Goal: Task Accomplishment & Management: Use online tool/utility

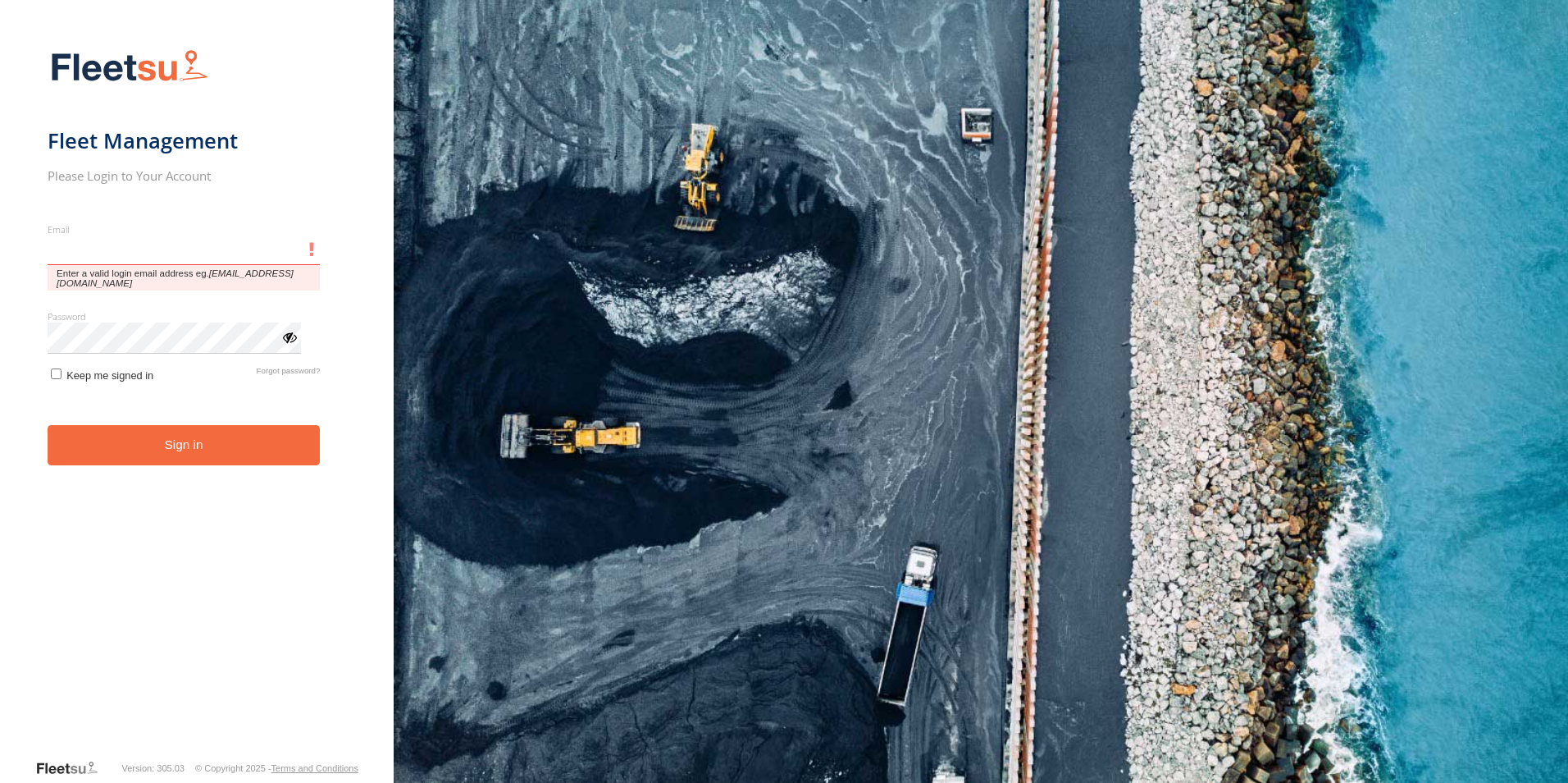
click at [93, 258] on input "Email" at bounding box center [184, 251] width 273 height 30
click at [93, 256] on input "Email" at bounding box center [184, 251] width 273 height 30
type input "*"
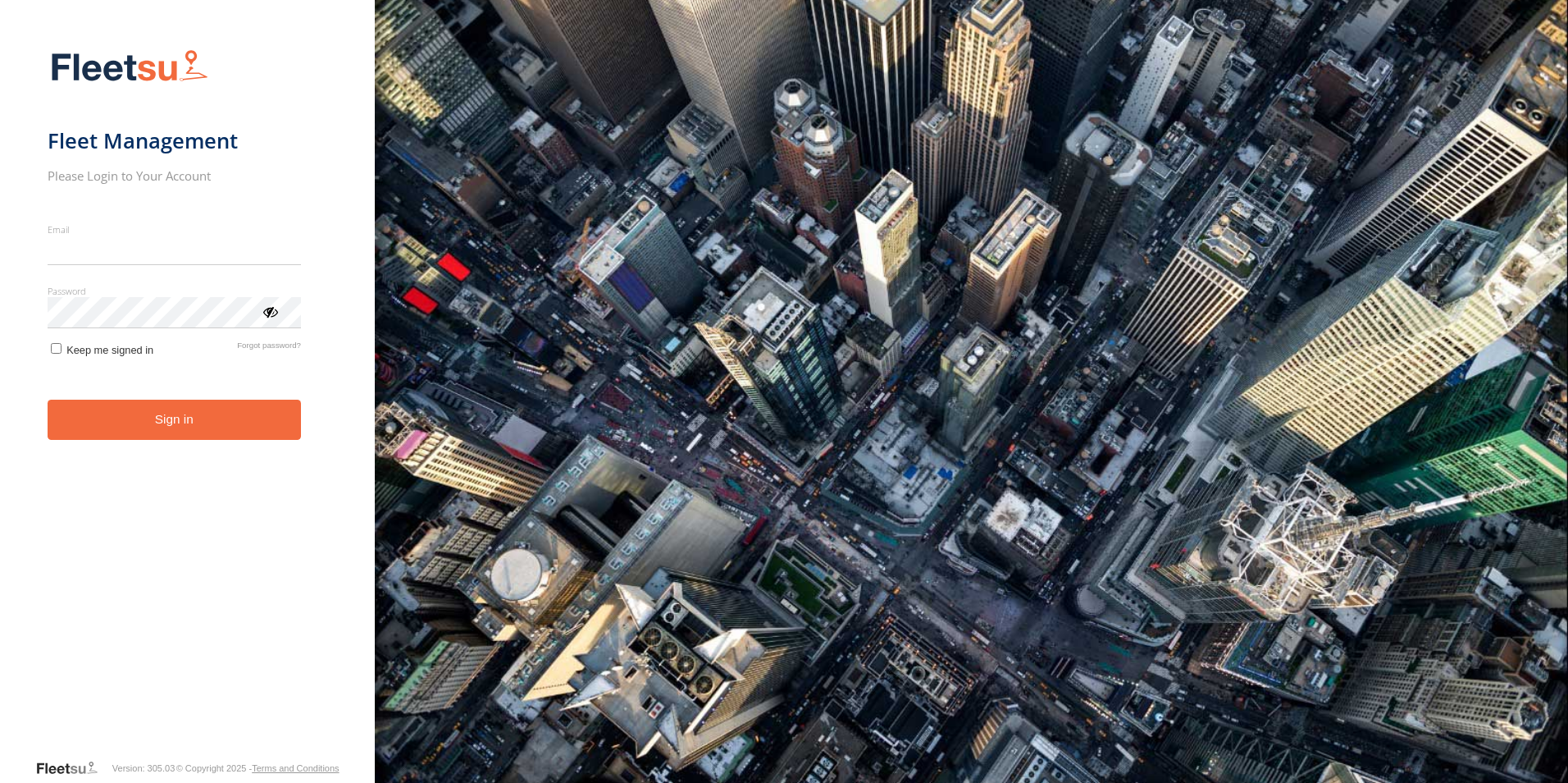
click at [97, 253] on input "Email" at bounding box center [174, 251] width 253 height 30
click at [117, 278] on form "Fleet Management Please Login to Your Account Email Enter a valid login email a…" at bounding box center [188, 398] width 280 height 719
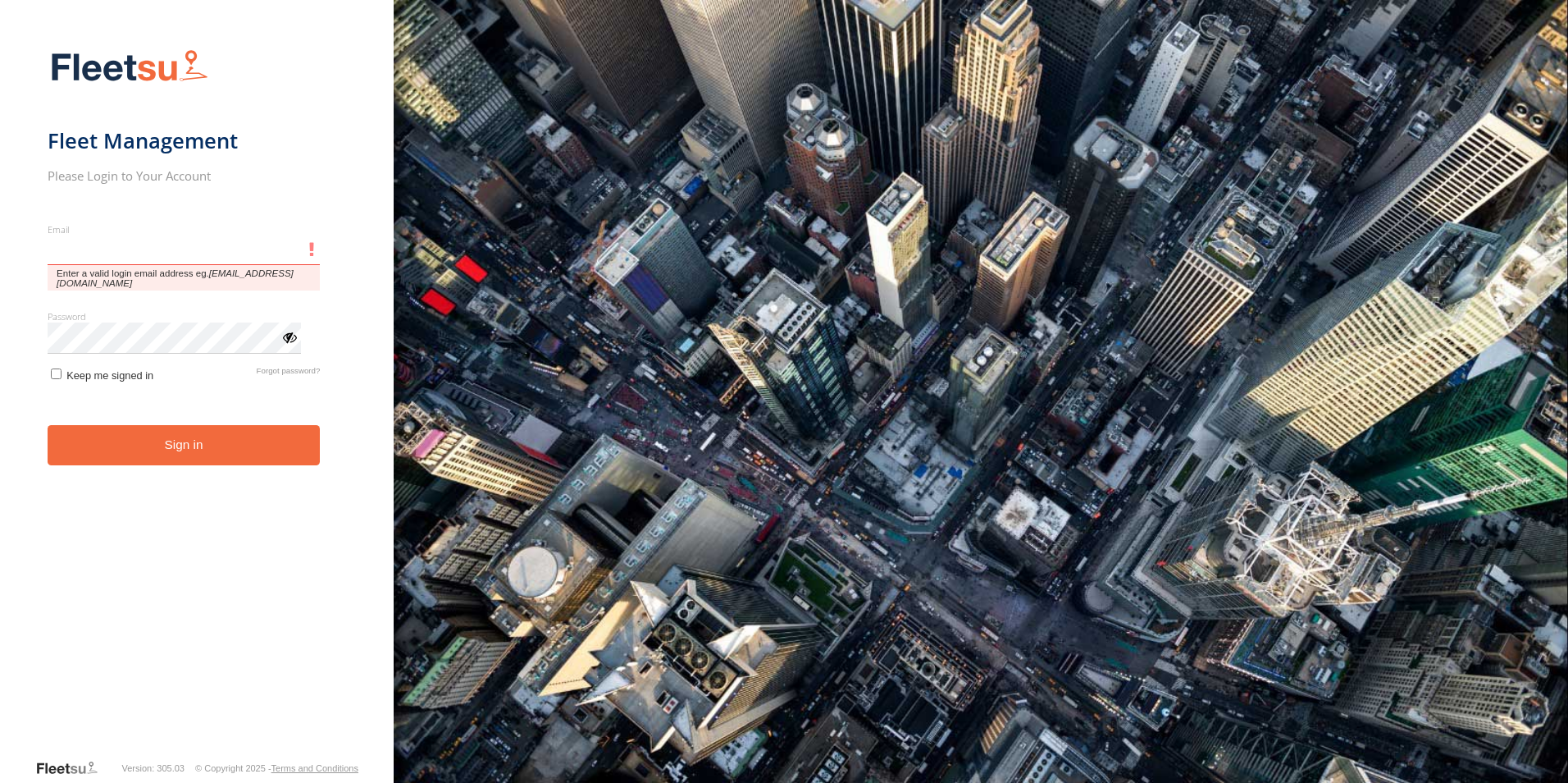
click at [111, 259] on input "Email" at bounding box center [184, 251] width 273 height 30
type input "**********"
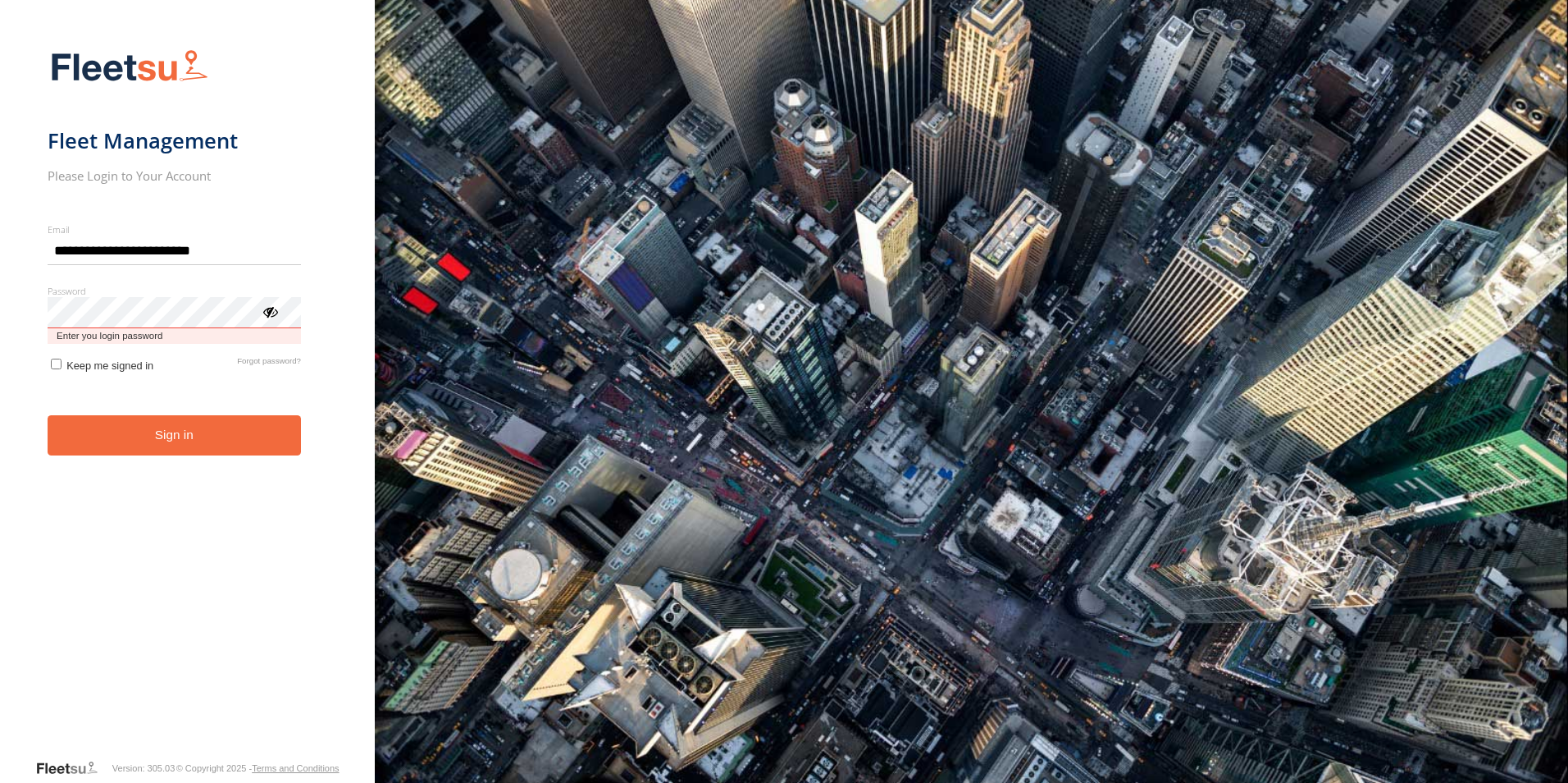
click at [48, 415] on button "Sign in" at bounding box center [174, 435] width 253 height 40
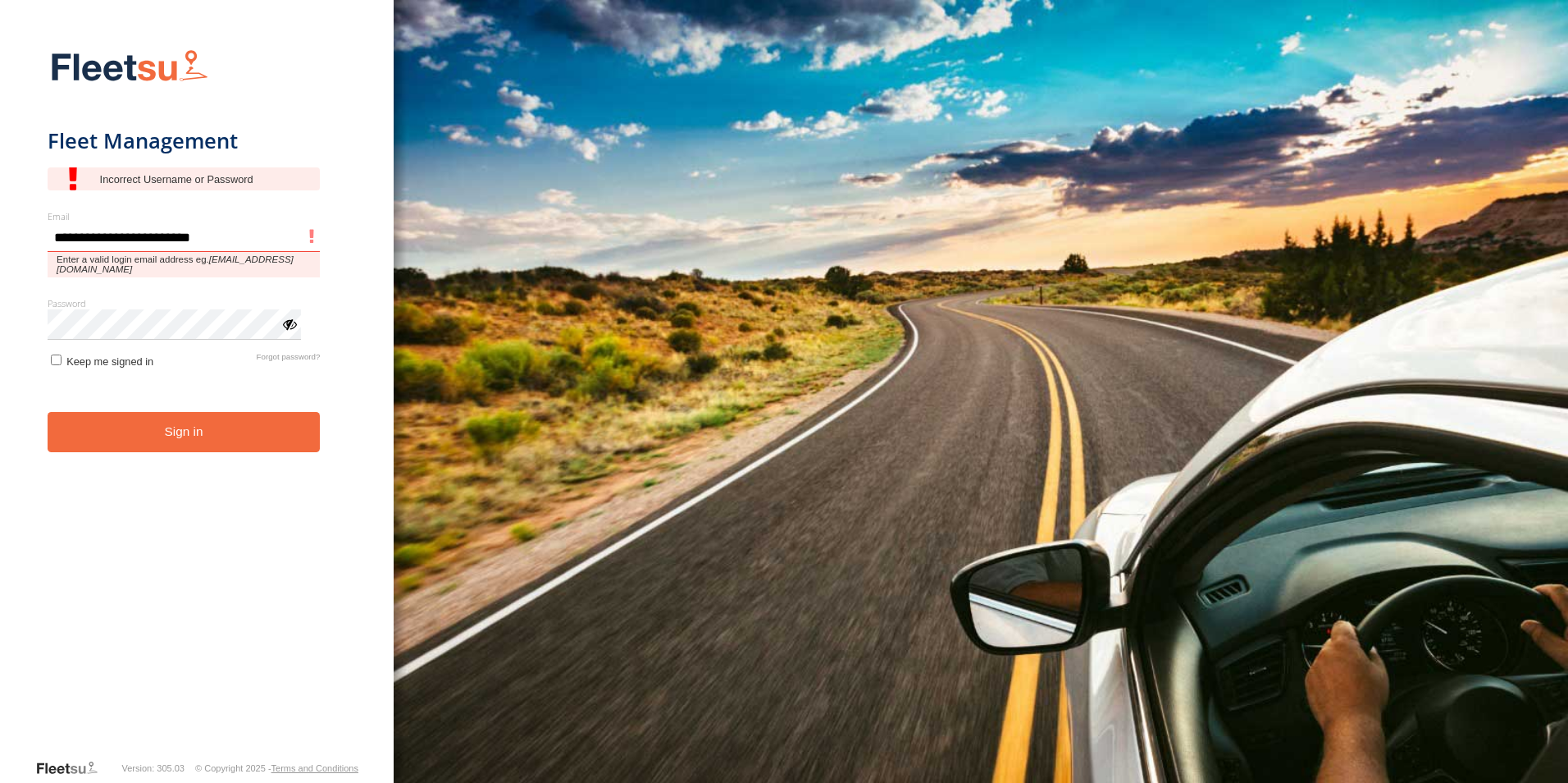
click at [135, 239] on input "**********" at bounding box center [184, 238] width 273 height 30
type input "**********"
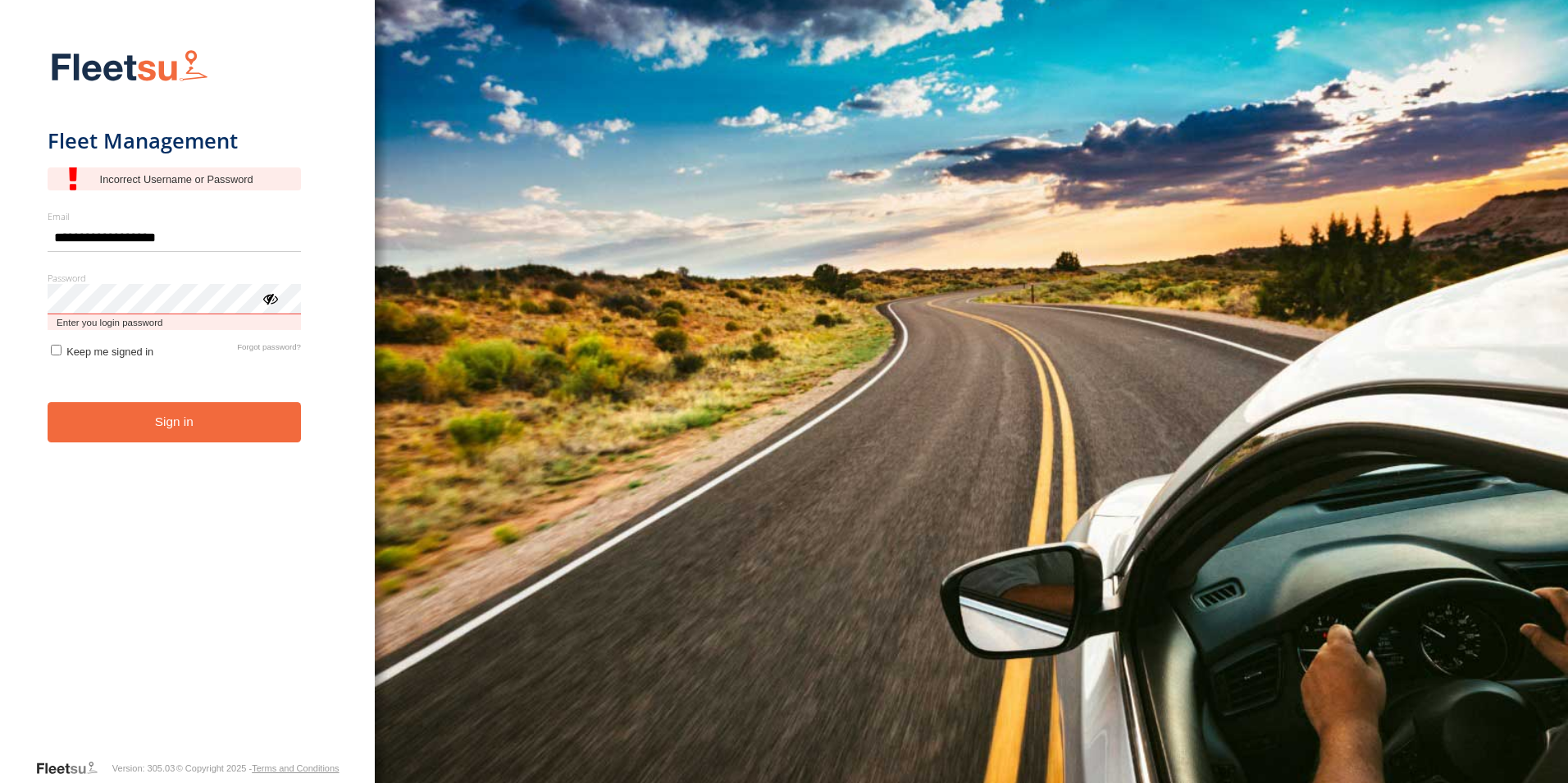
click at [48, 402] on button "Sign in" at bounding box center [174, 422] width 253 height 40
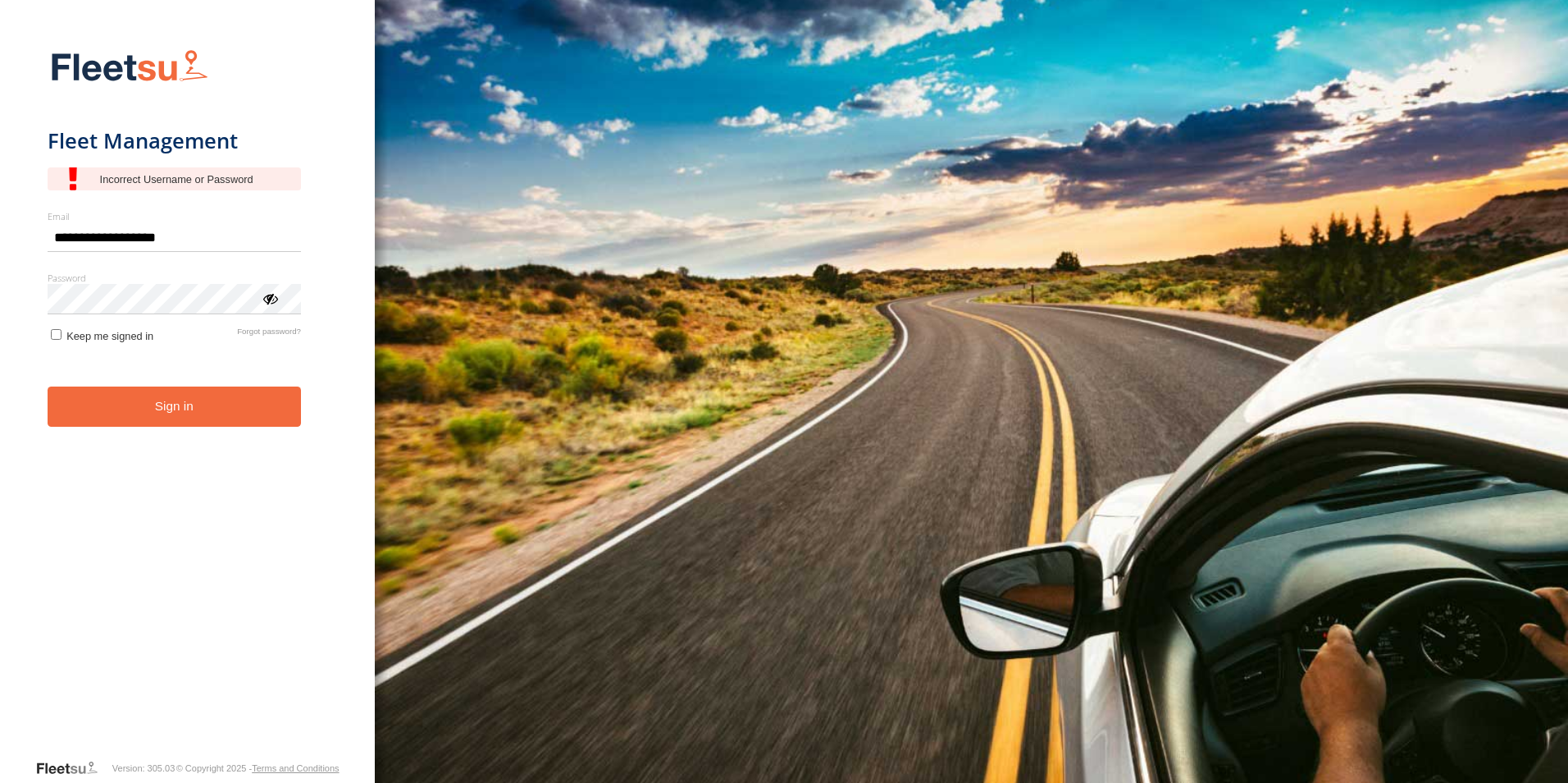
drag, startPoint x: 128, startPoint y: 399, endPoint x: 141, endPoint y: 407, distance: 15.3
click at [129, 400] on button "Sign in" at bounding box center [174, 406] width 253 height 40
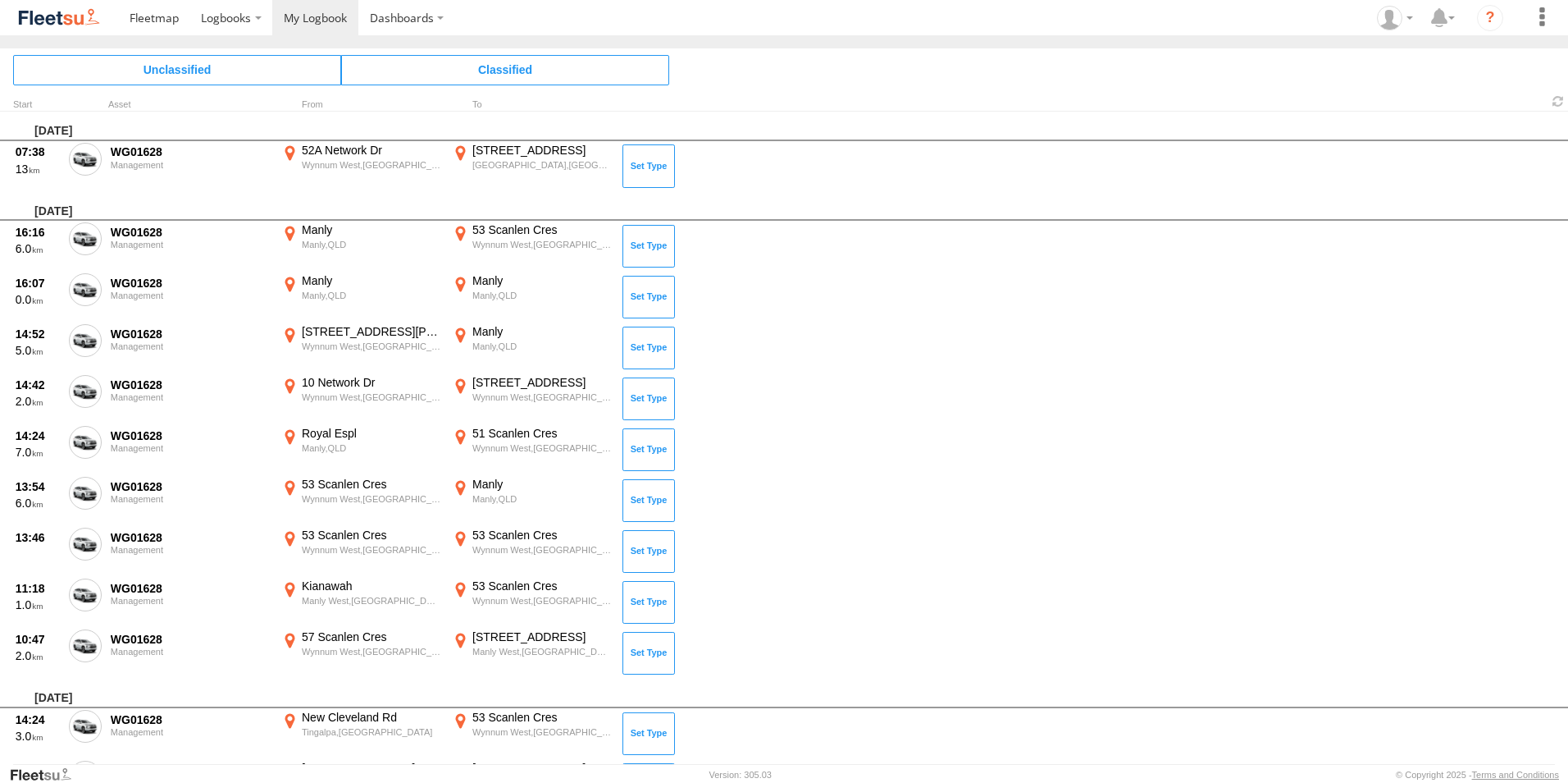
scroll to position [659, 0]
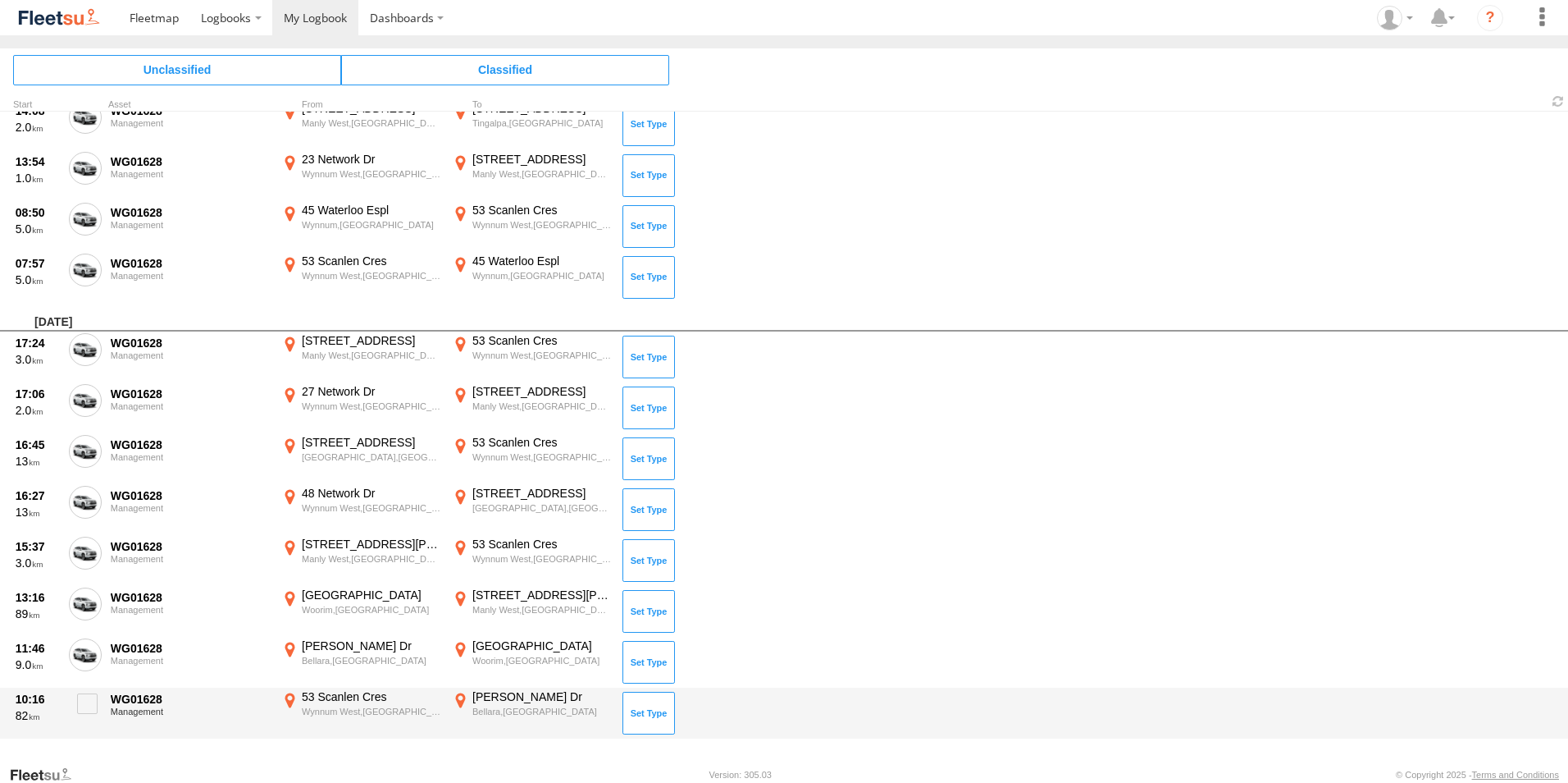
click at [496, 699] on div "[PERSON_NAME] Dr" at bounding box center [541, 696] width 138 height 15
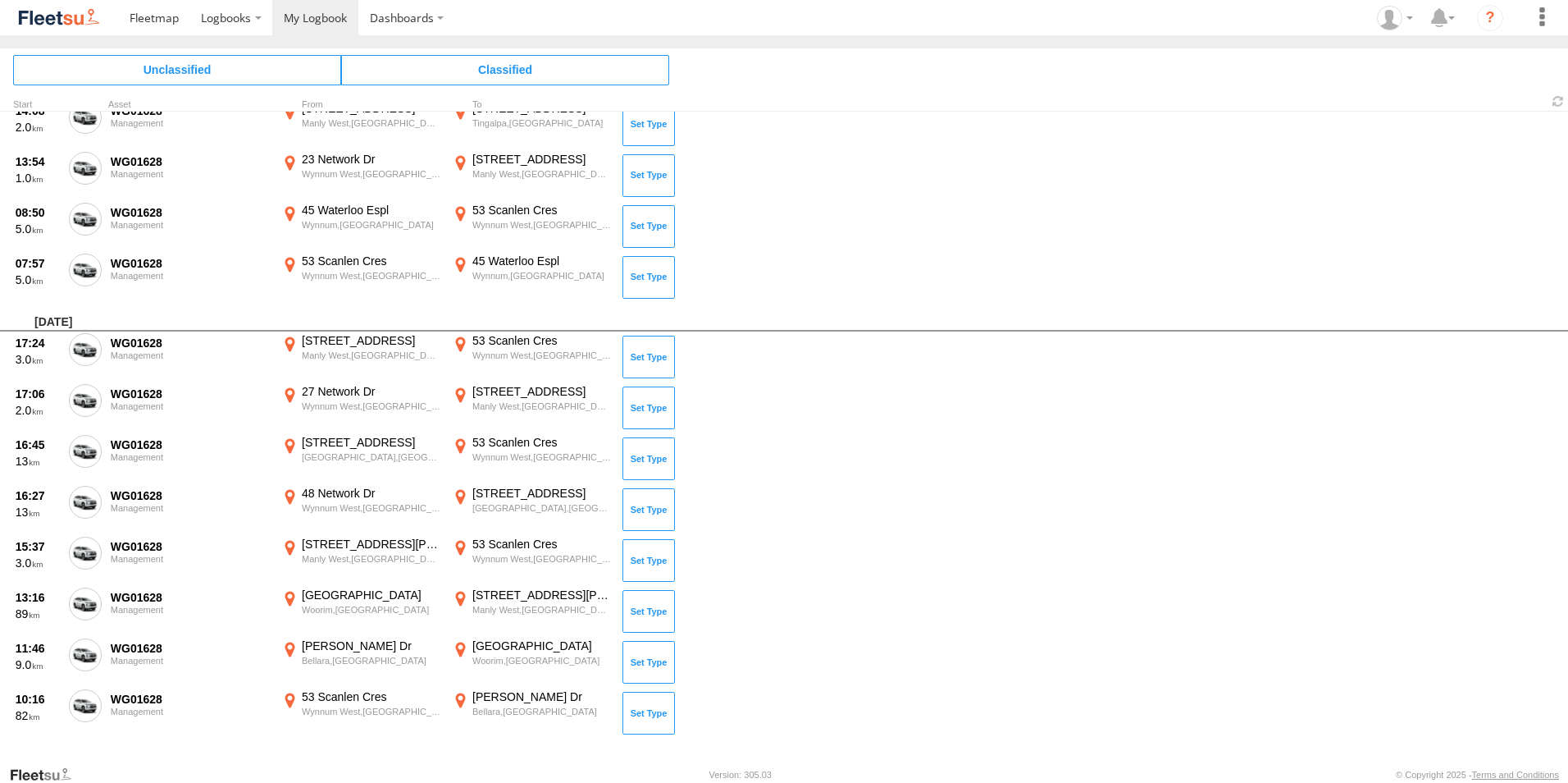
click at [0, 0] on label "×" at bounding box center [0, 0] width 0 height 0
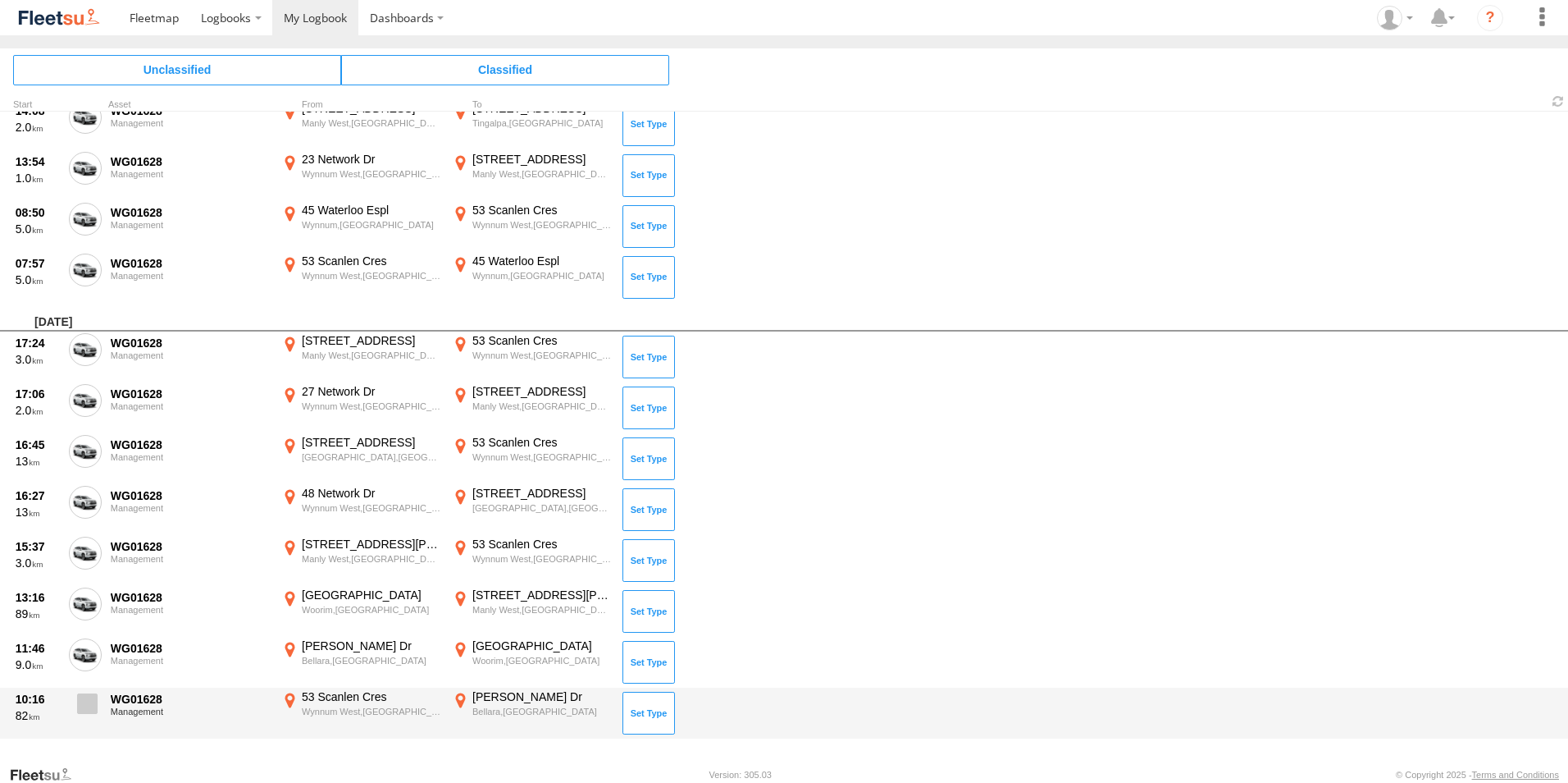
click at [88, 699] on span at bounding box center [88, 704] width 21 height 21
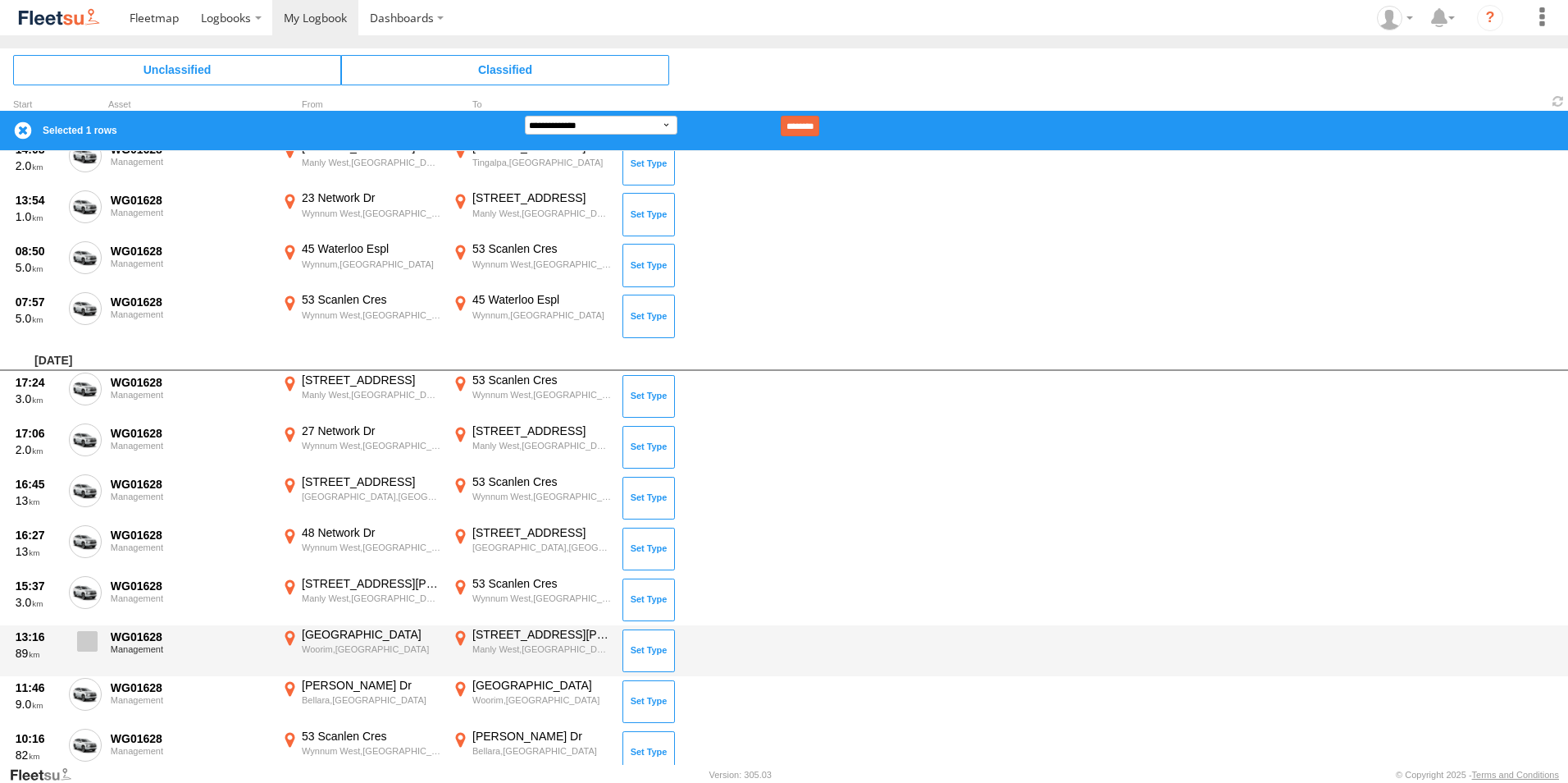
click at [82, 652] on label at bounding box center [85, 645] width 33 height 37
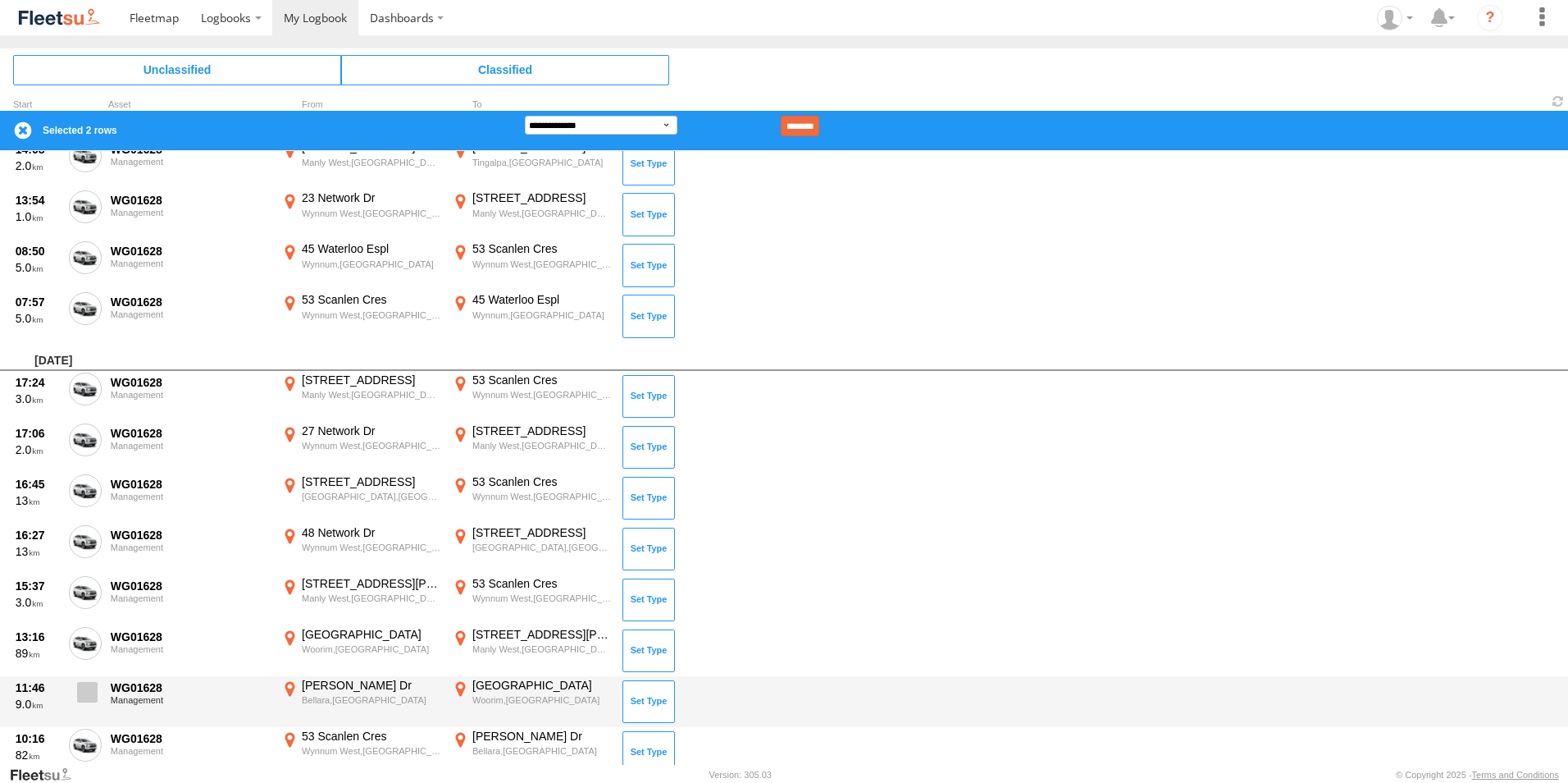
click at [82, 686] on span at bounding box center [88, 693] width 21 height 21
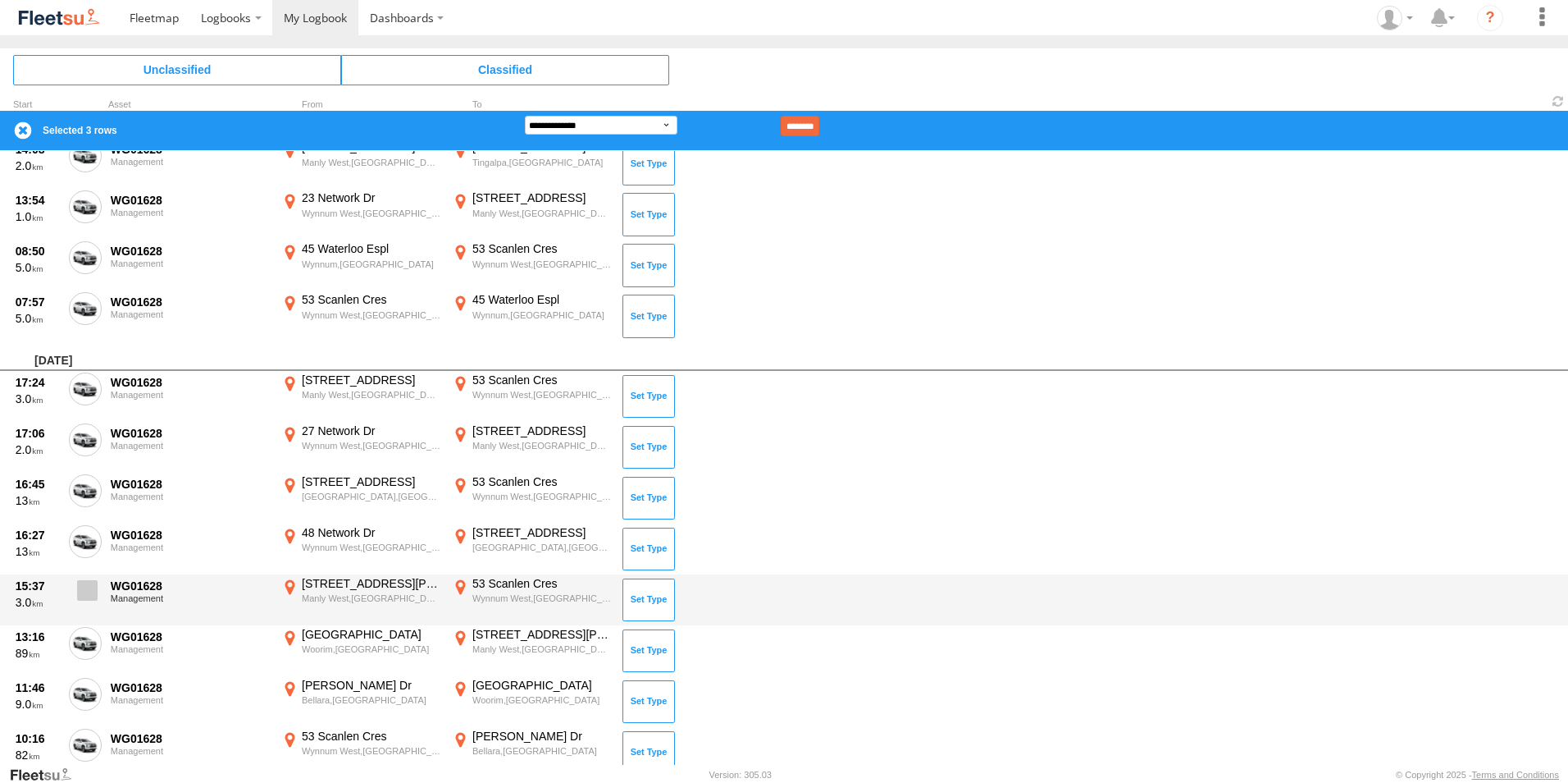
click at [85, 593] on span at bounding box center [88, 591] width 21 height 21
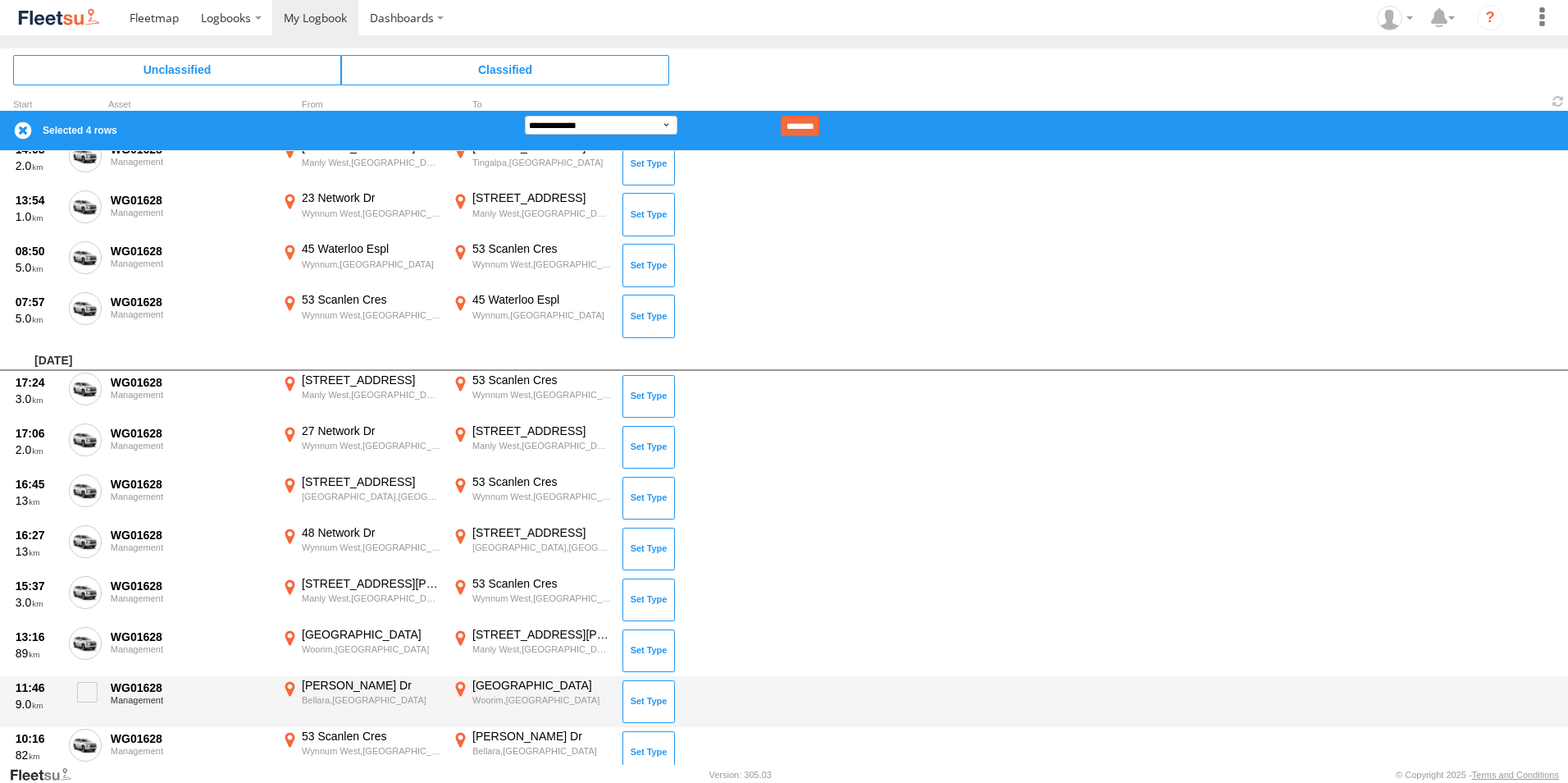
click at [496, 684] on div "[GEOGRAPHIC_DATA]" at bounding box center [541, 685] width 138 height 15
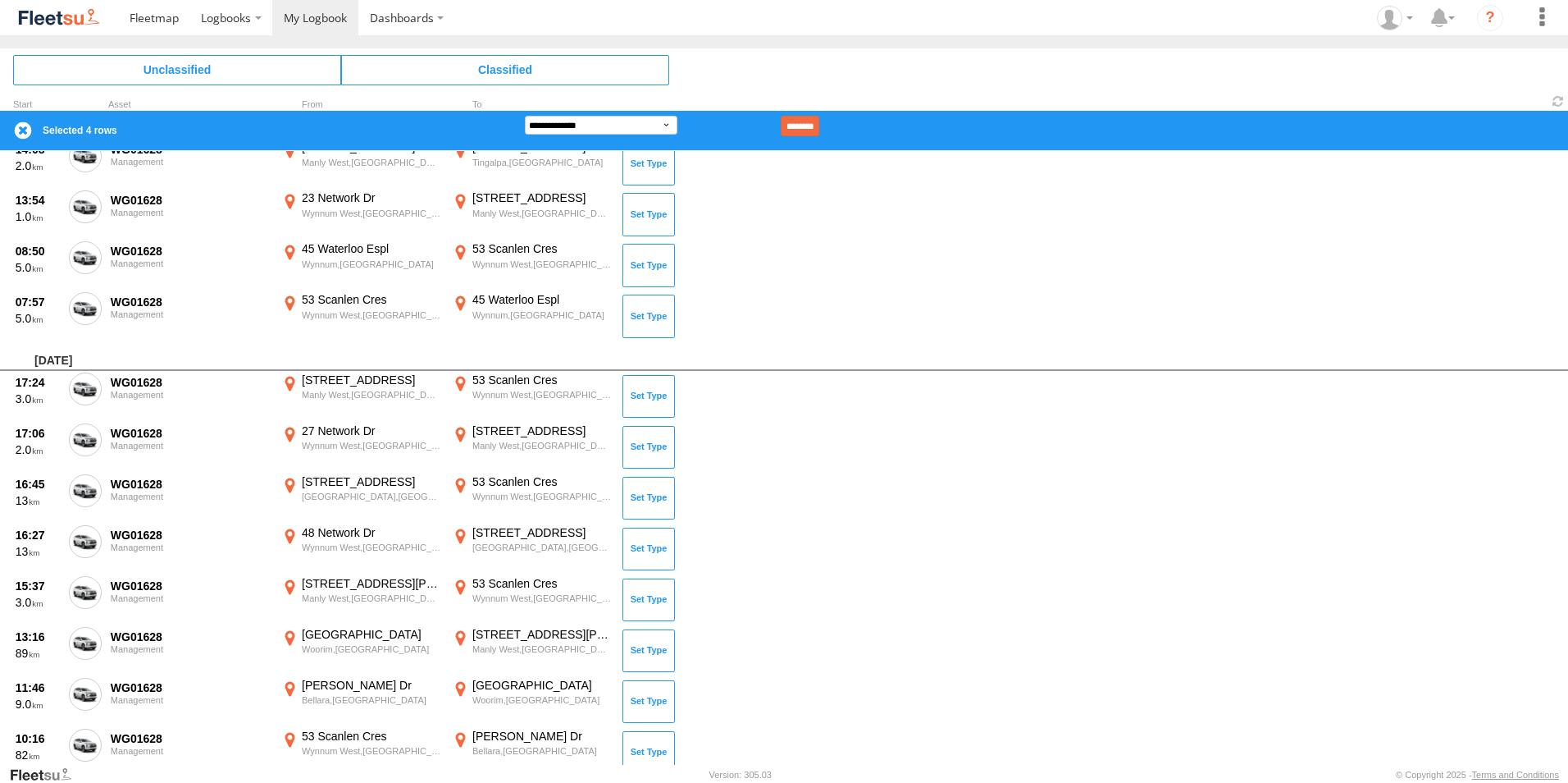
click at [0, 0] on label "×" at bounding box center [0, 0] width 0 height 0
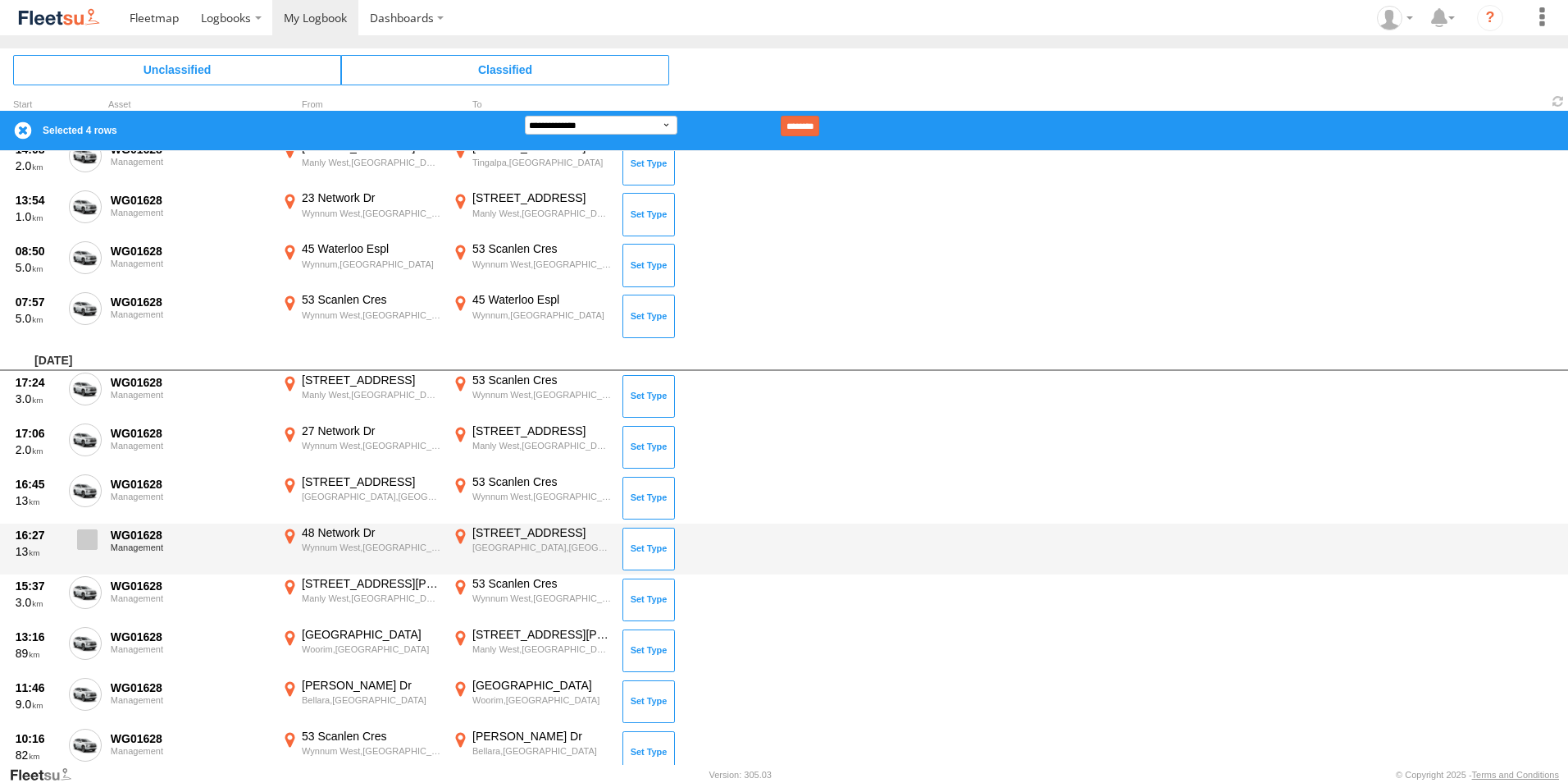
click at [93, 539] on span at bounding box center [88, 539] width 21 height 21
click at [95, 538] on span at bounding box center [88, 539] width 21 height 21
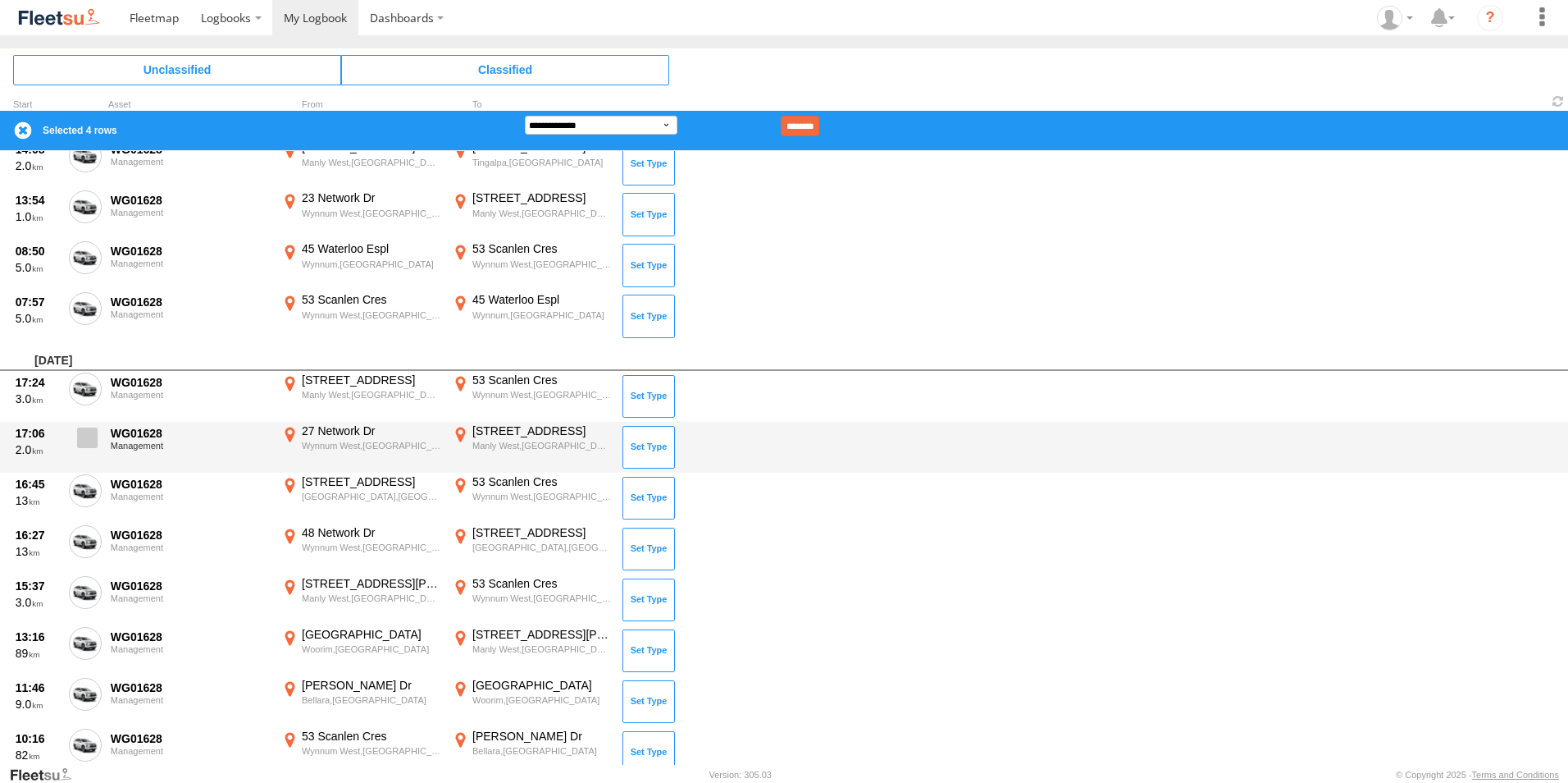
click at [94, 438] on span at bounding box center [88, 438] width 21 height 21
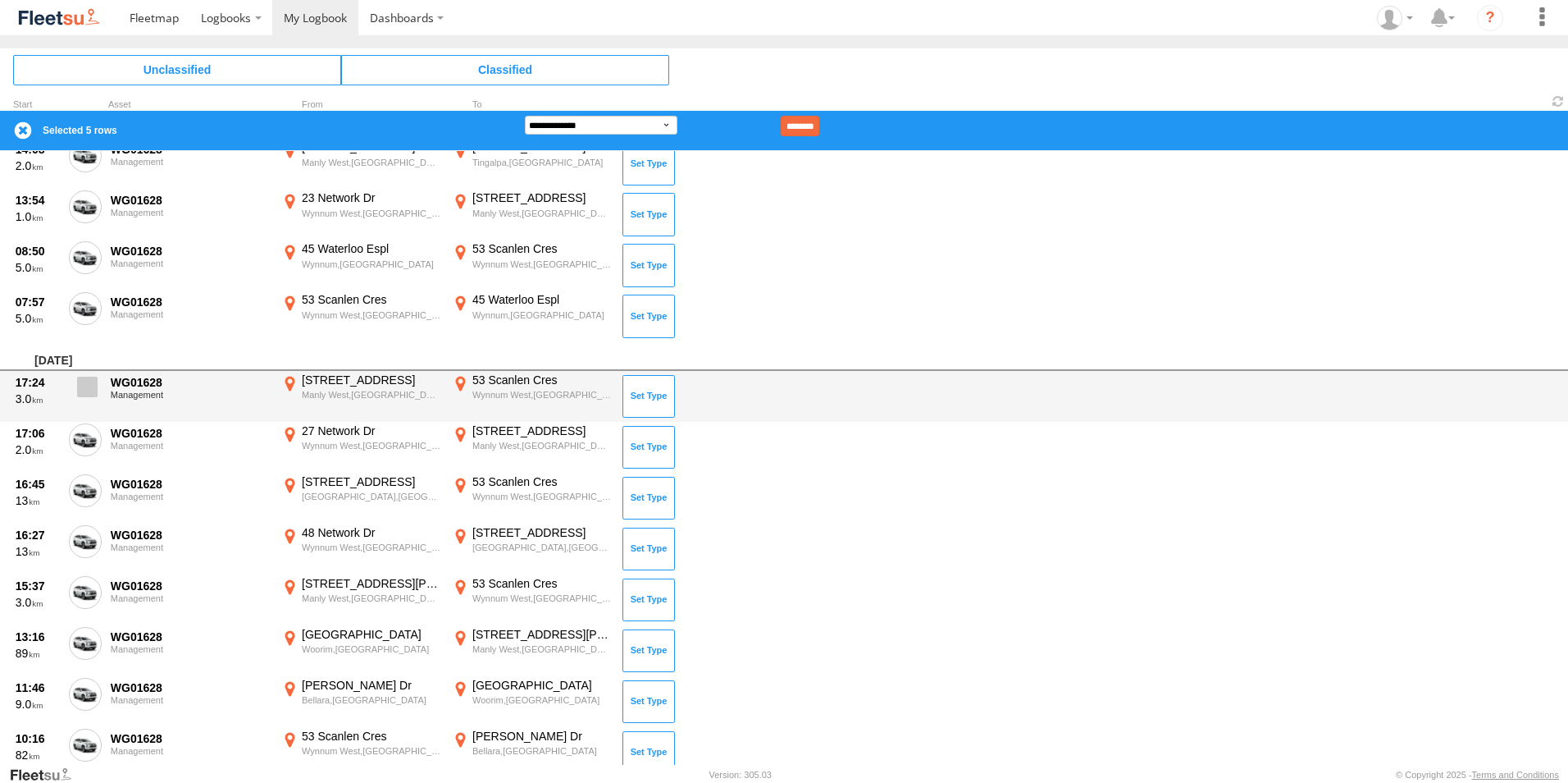
click at [93, 384] on span at bounding box center [88, 387] width 21 height 21
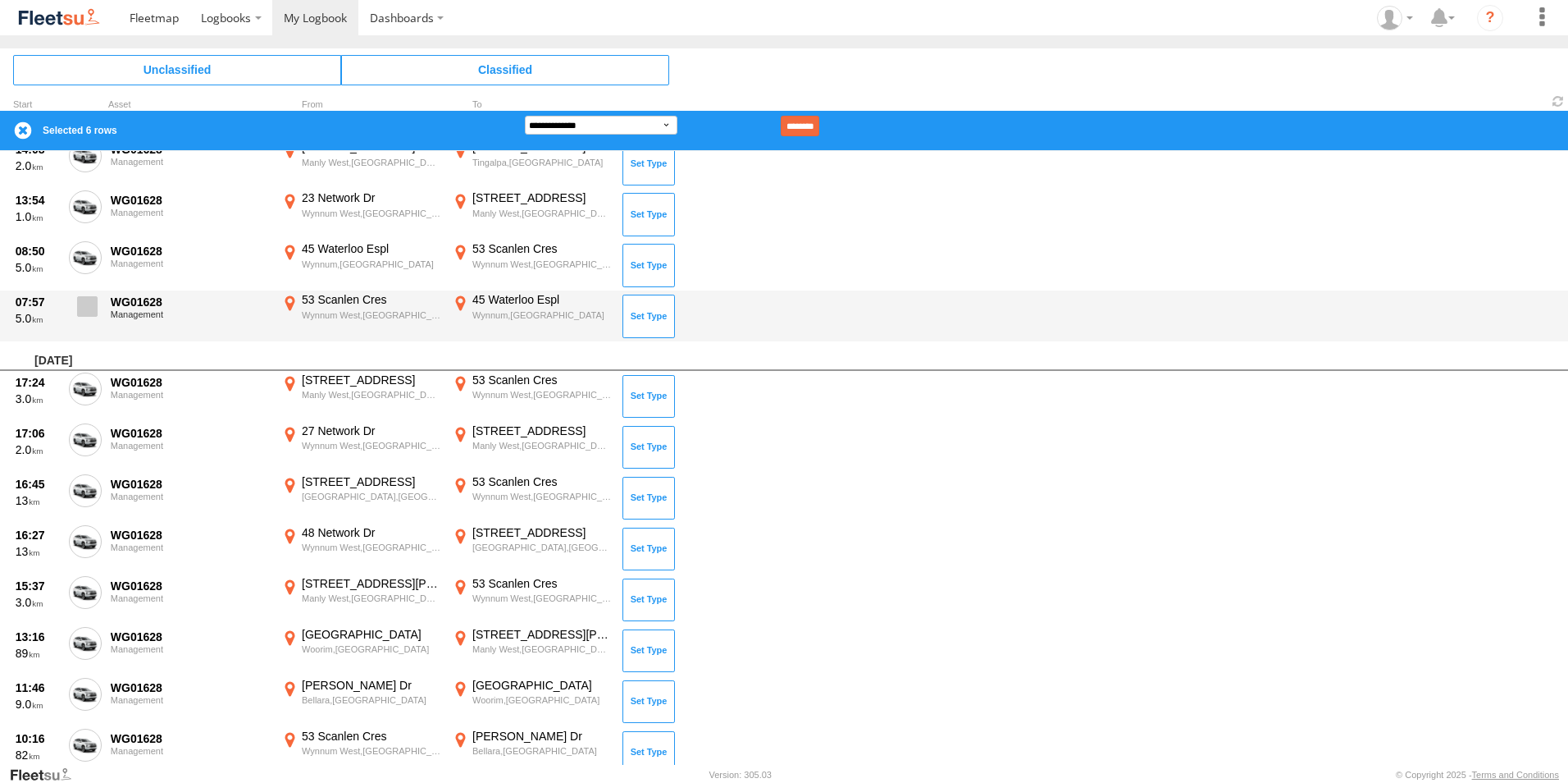
drag, startPoint x: 83, startPoint y: 309, endPoint x: 86, endPoint y: 300, distance: 9.5
click at [83, 308] on span at bounding box center [88, 306] width 21 height 21
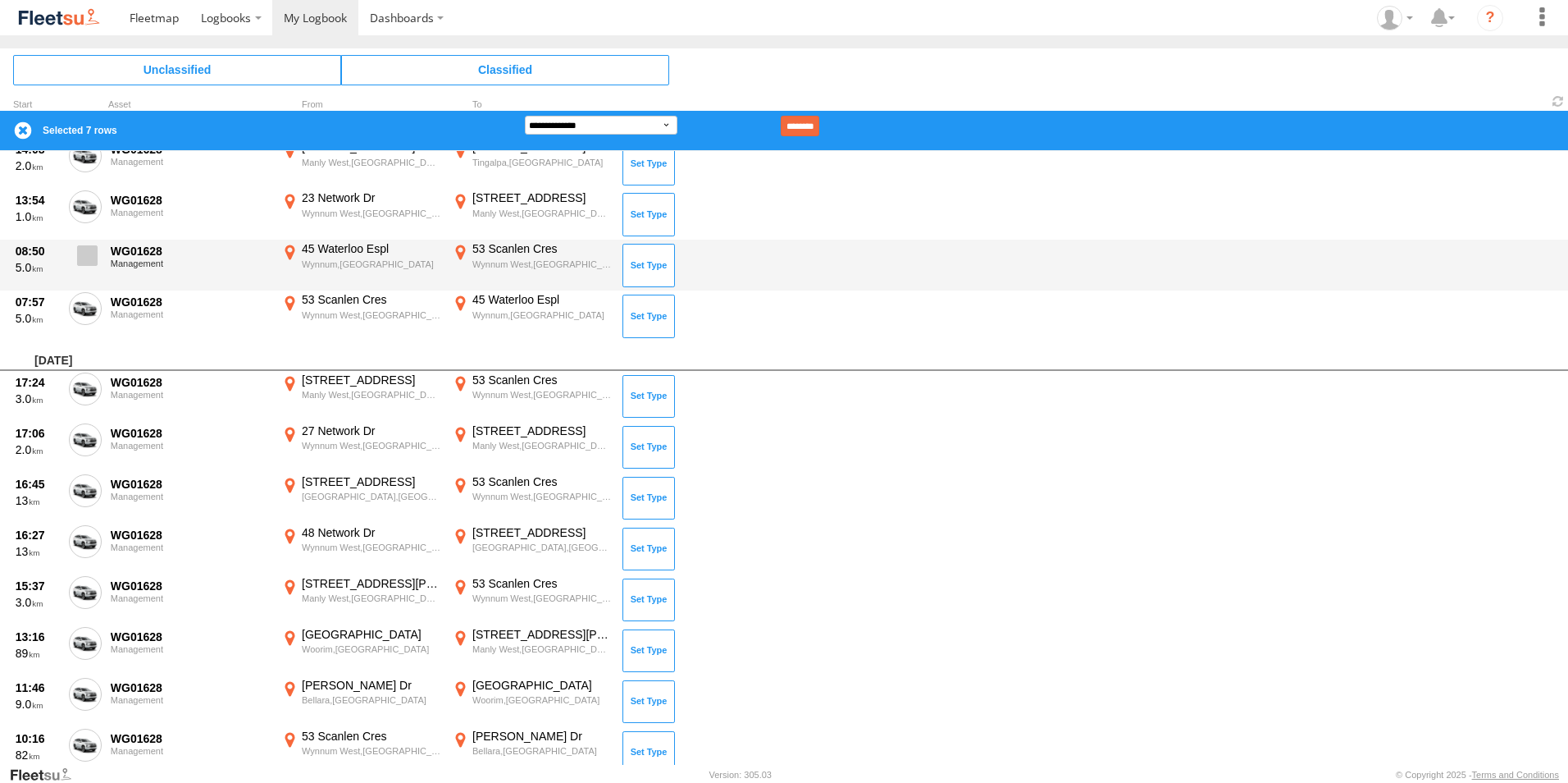
click at [89, 252] on span at bounding box center [88, 256] width 21 height 21
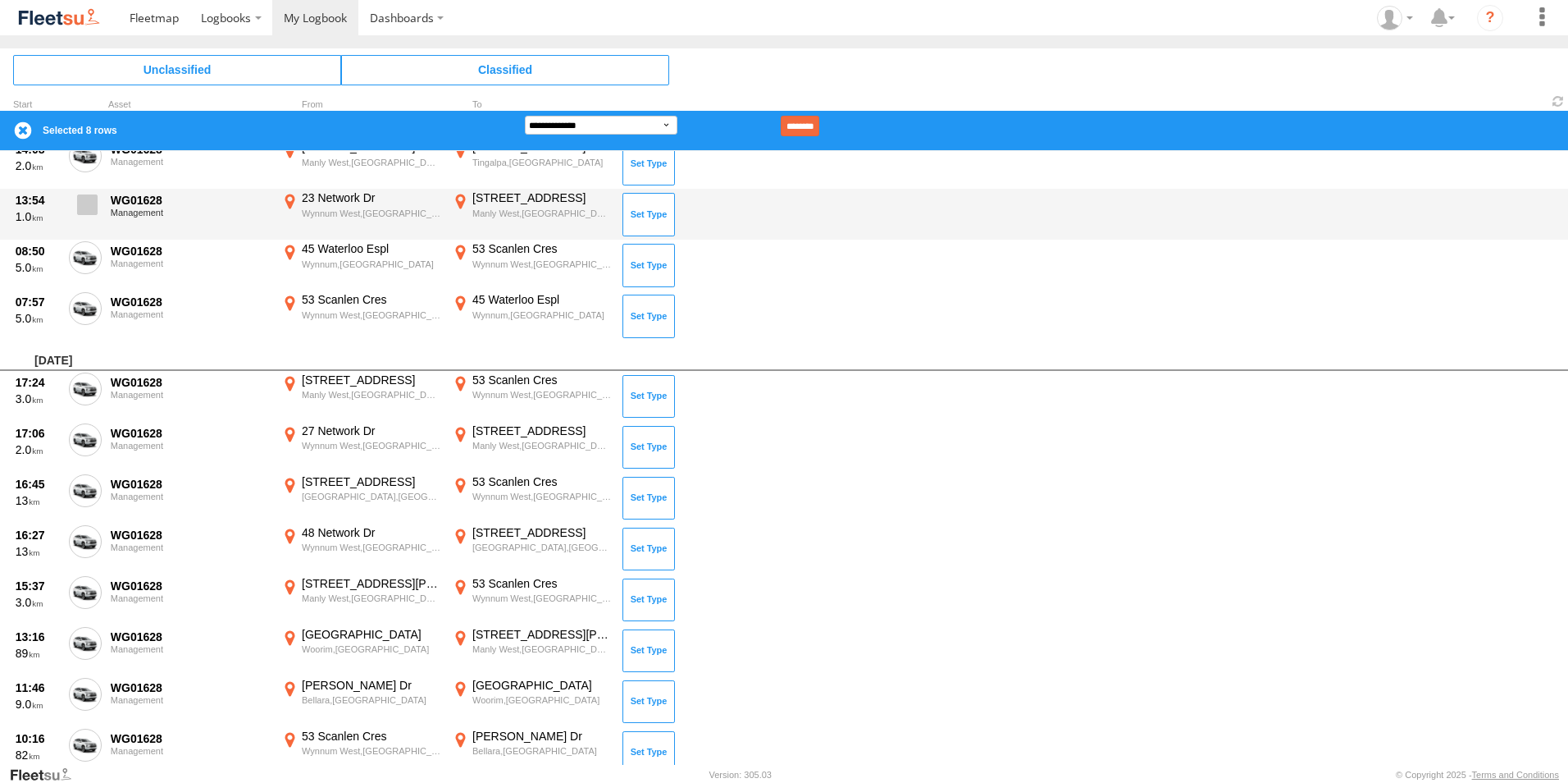
click at [90, 208] on span at bounding box center [88, 204] width 21 height 21
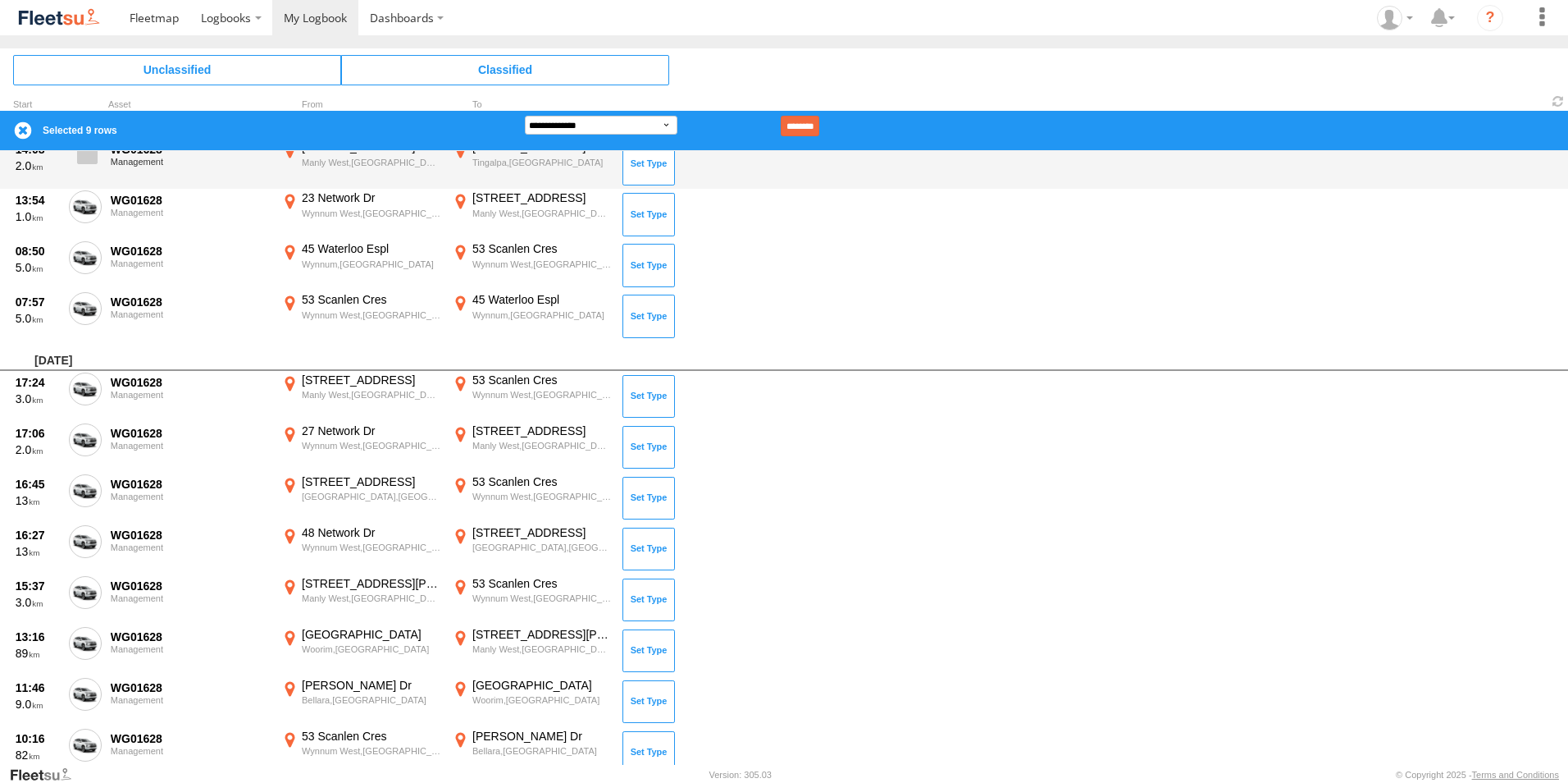
click at [89, 152] on span at bounding box center [88, 154] width 21 height 21
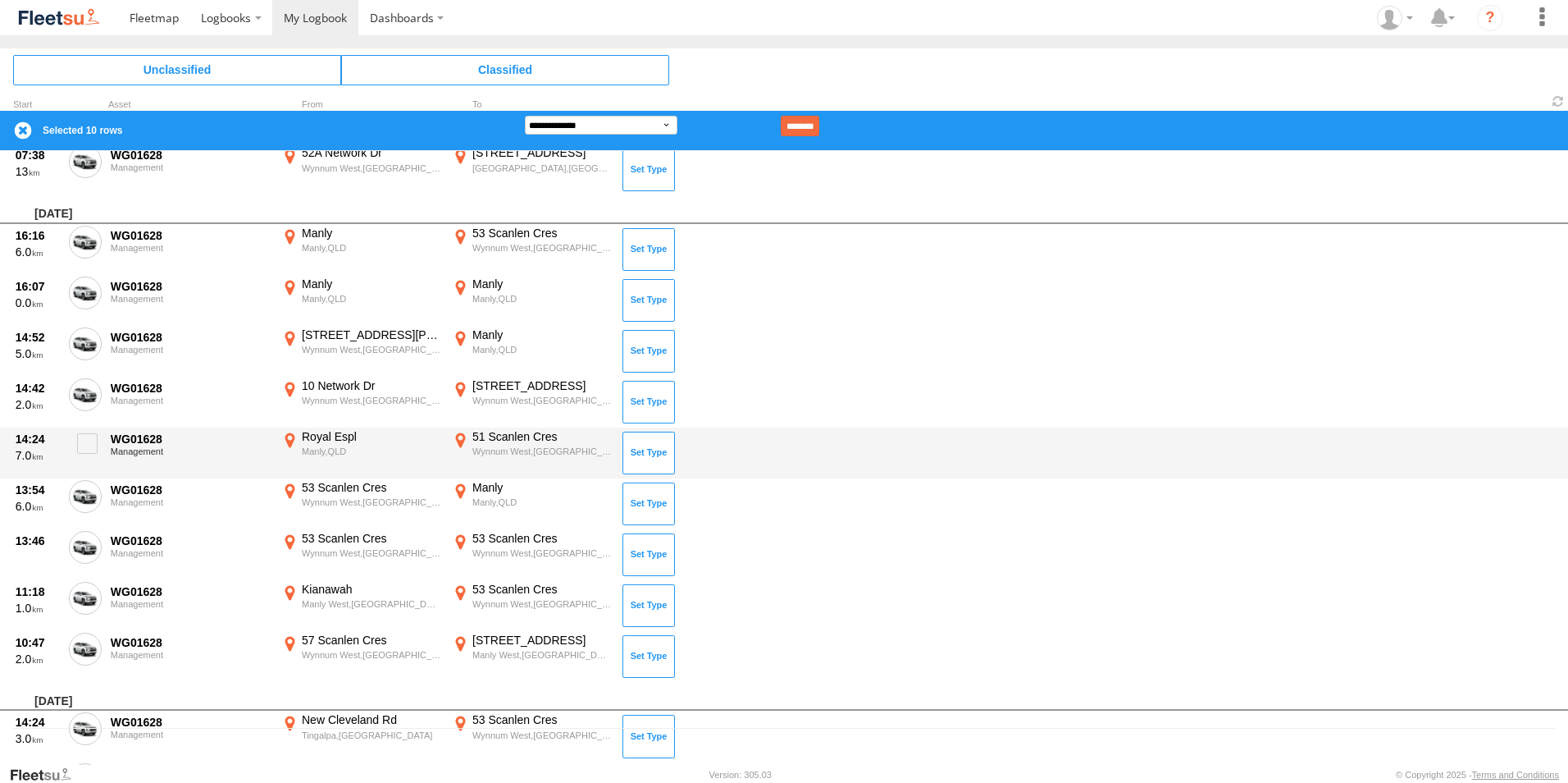
scroll to position [0, 0]
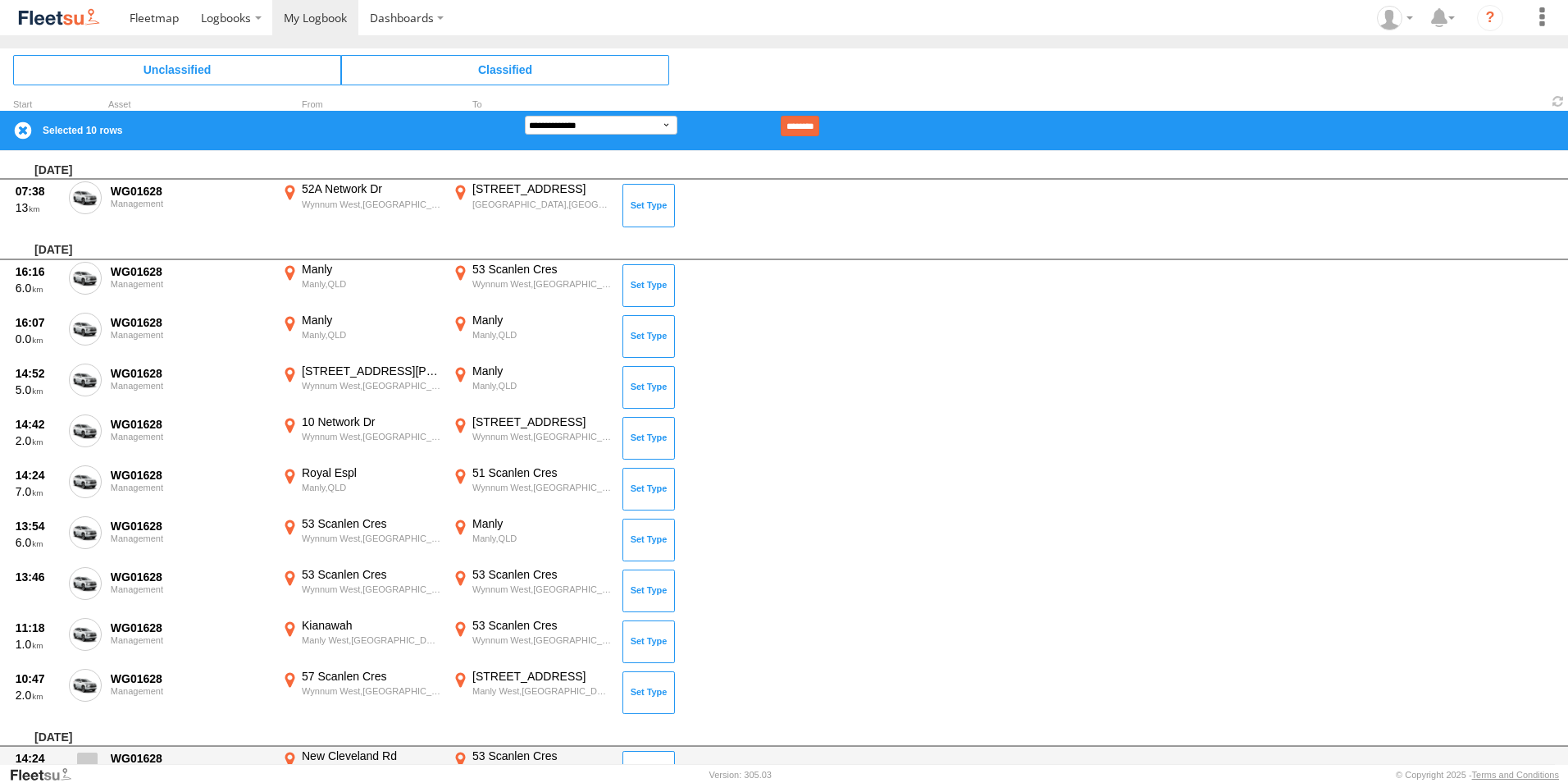
click at [99, 752] on label at bounding box center [85, 766] width 33 height 37
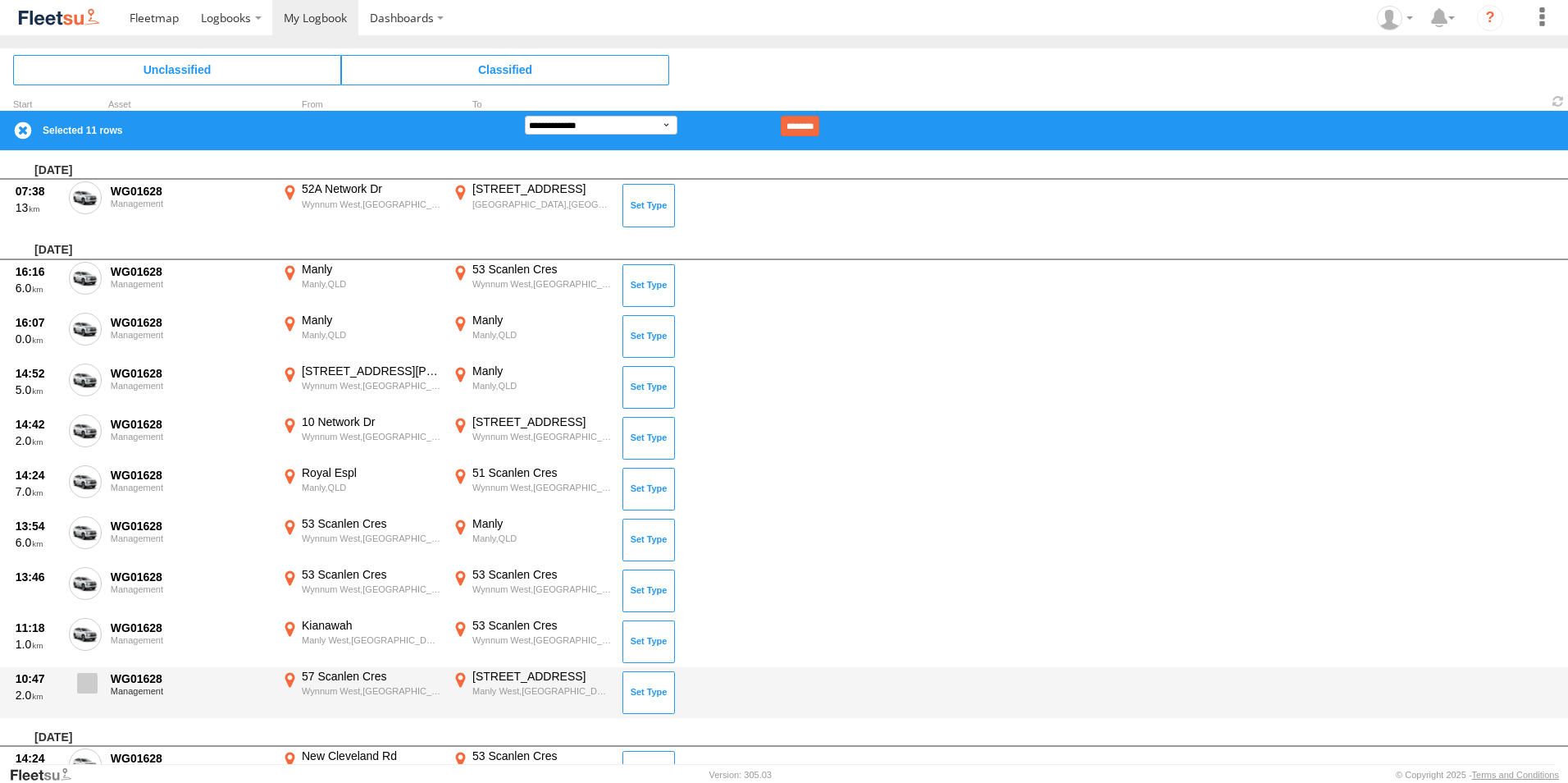
click at [83, 689] on span at bounding box center [88, 683] width 21 height 21
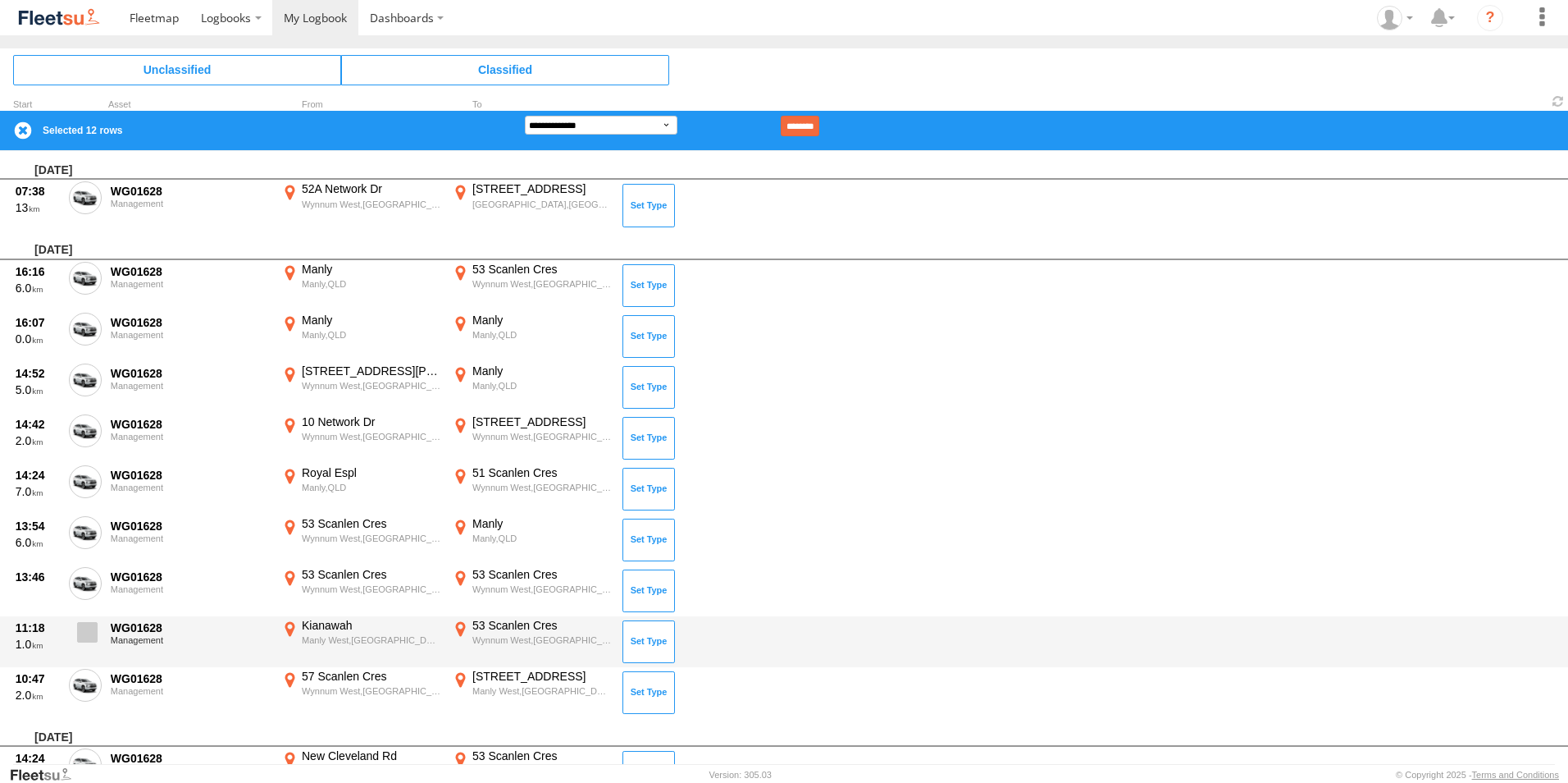
click at [87, 639] on span at bounding box center [88, 632] width 21 height 21
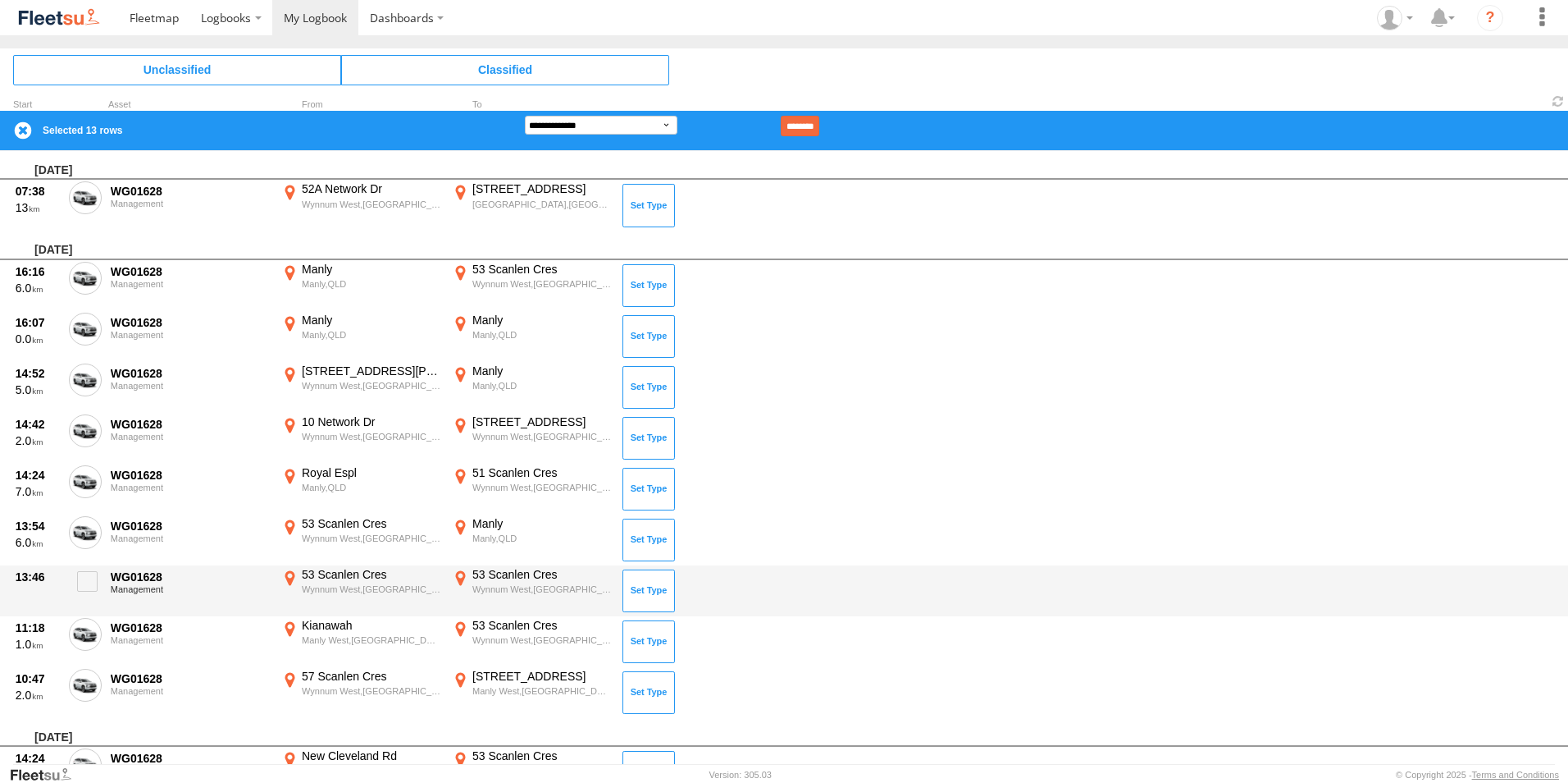
click at [77, 567] on label at bounding box center [85, 586] width 33 height 37
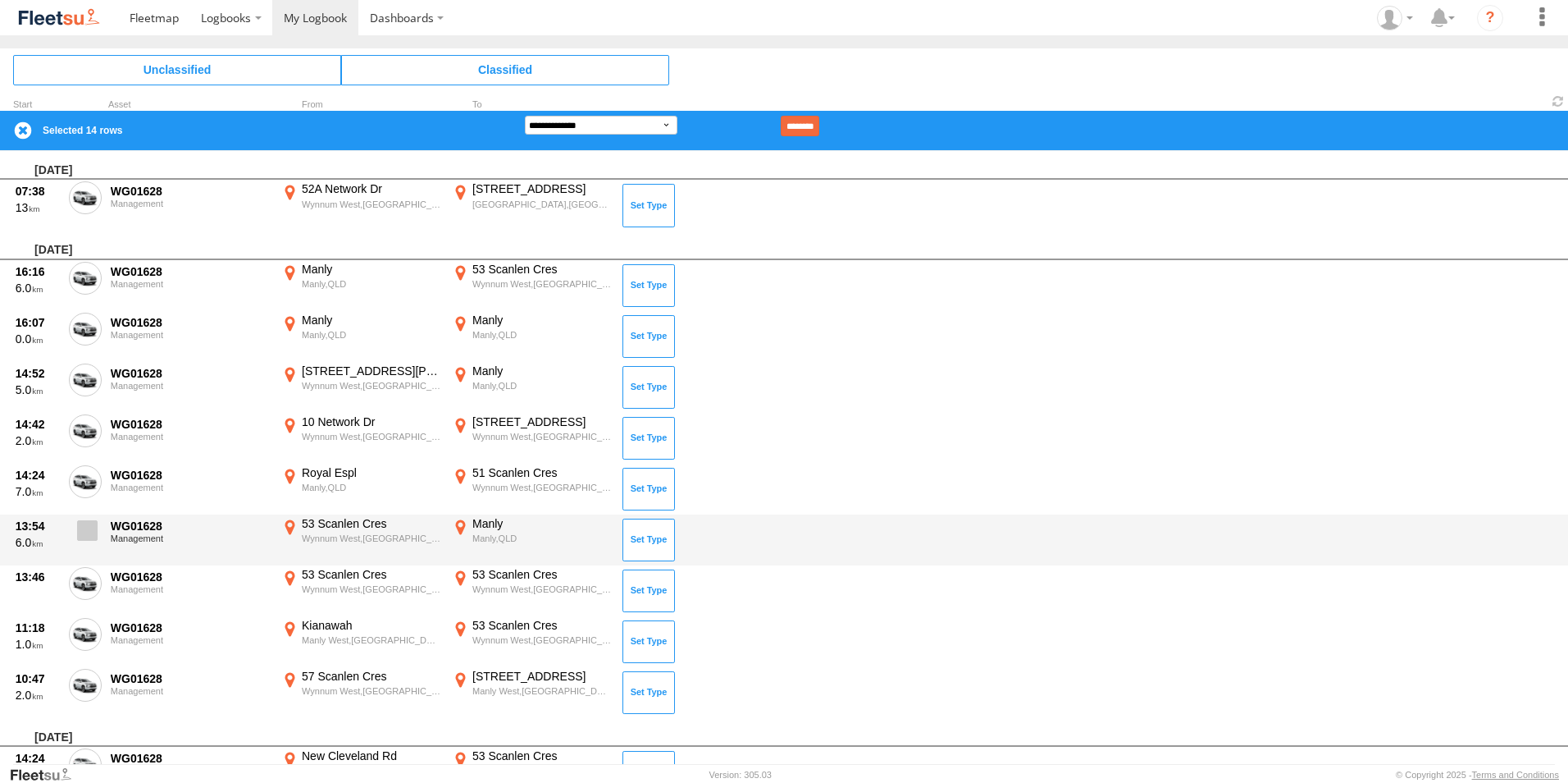
click at [91, 534] on span at bounding box center [88, 531] width 21 height 21
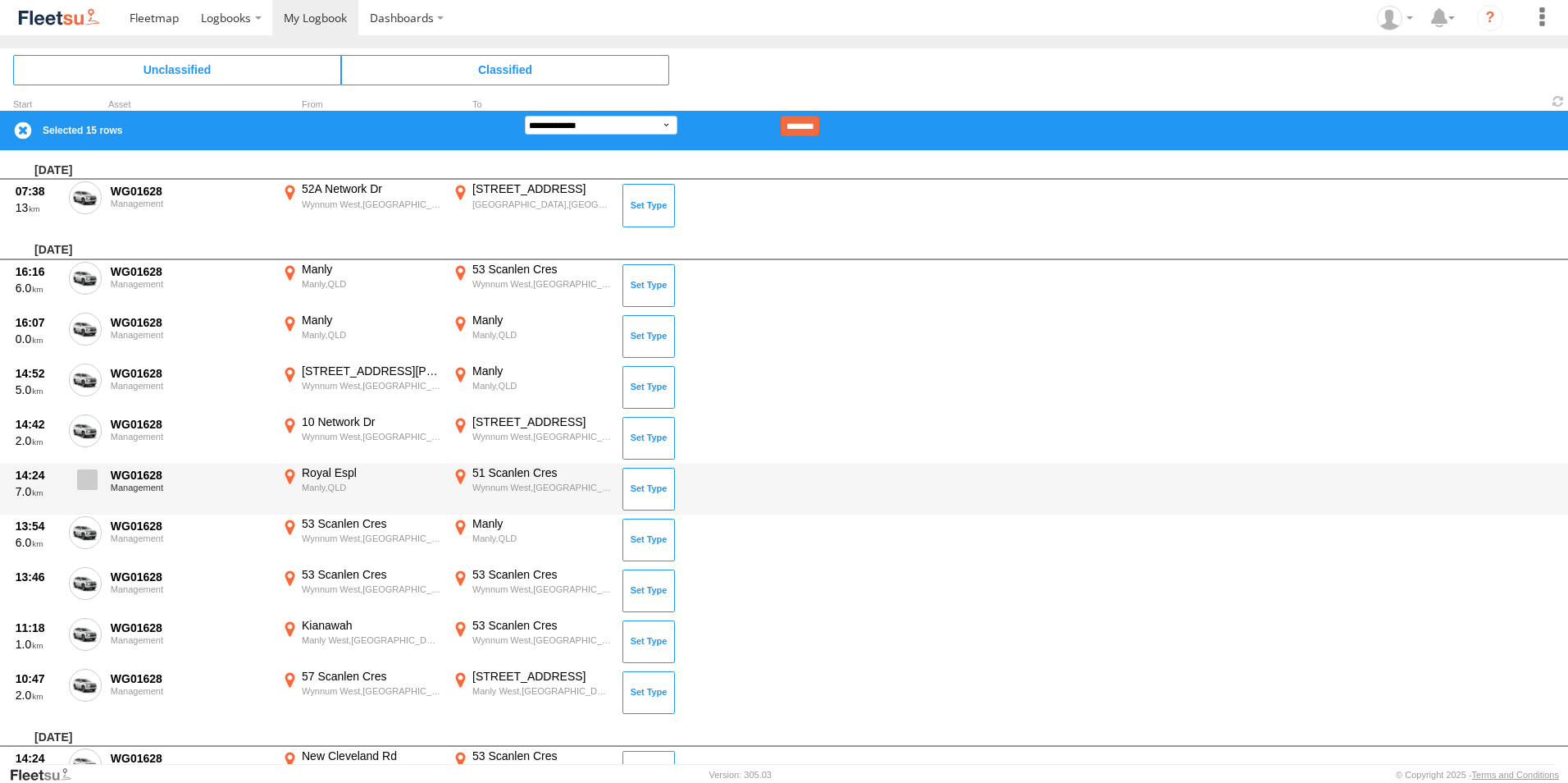
click at [86, 492] on label at bounding box center [85, 484] width 33 height 37
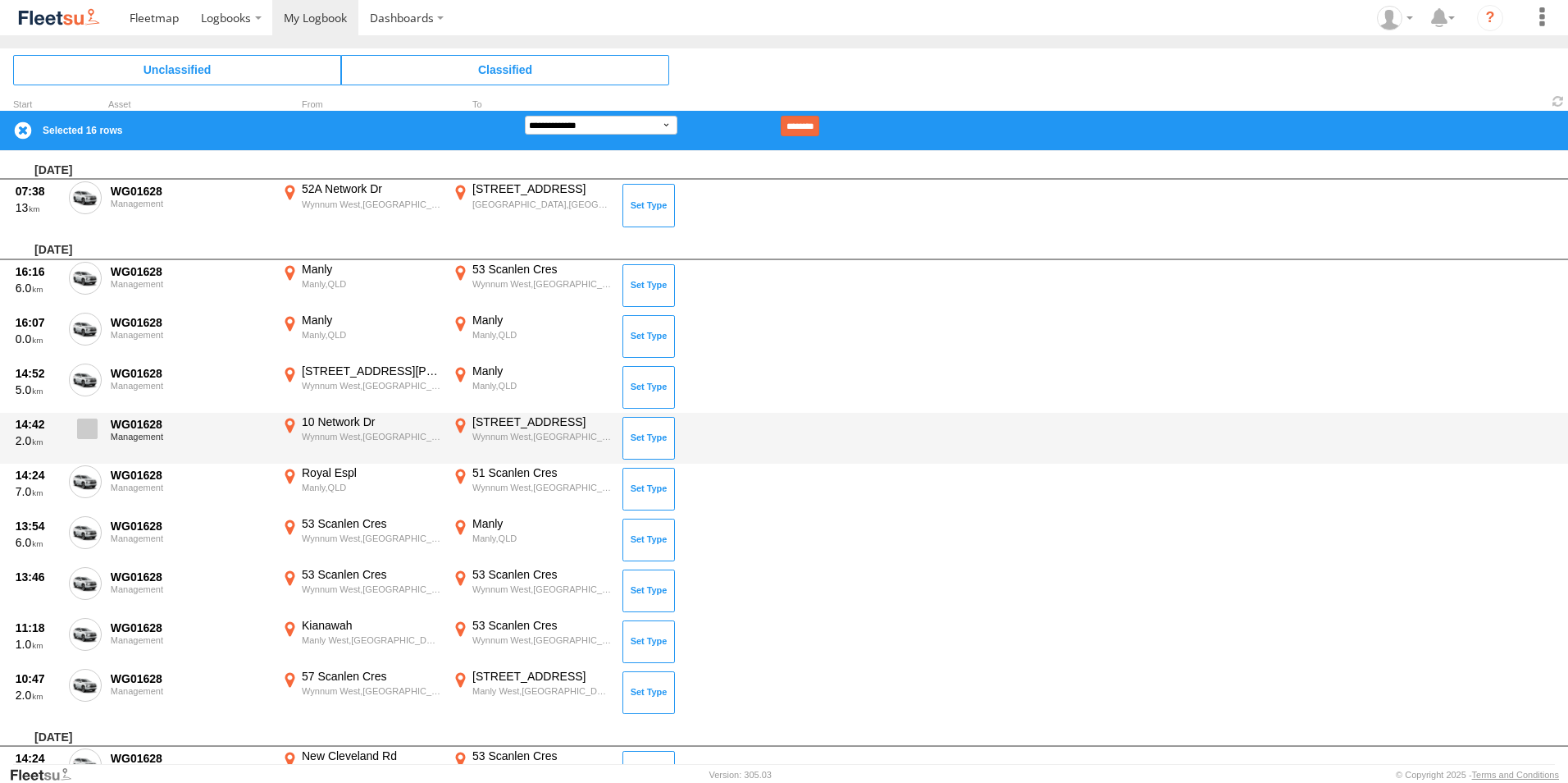
click at [93, 438] on span at bounding box center [88, 429] width 21 height 21
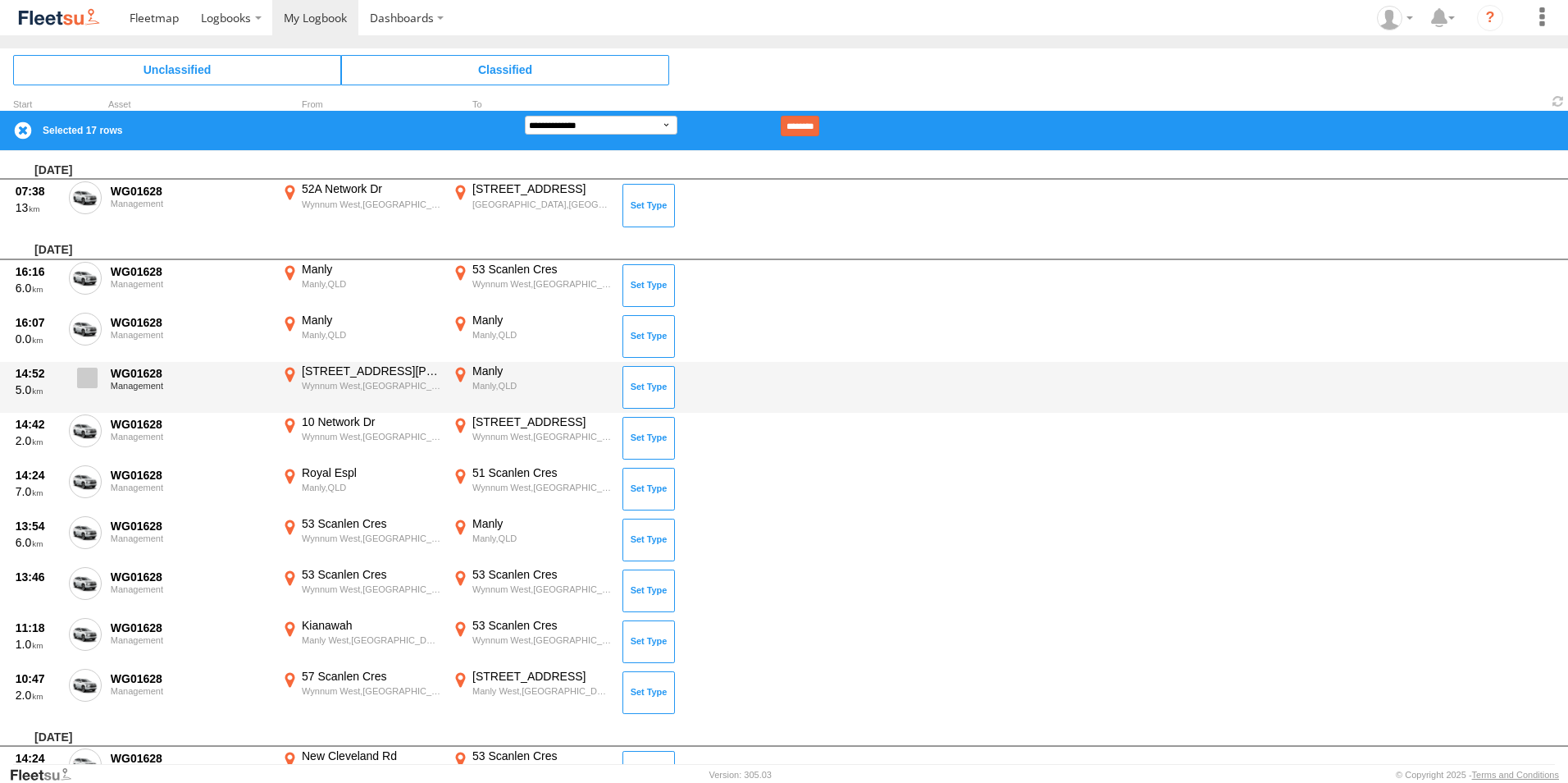
click at [86, 380] on span at bounding box center [88, 378] width 21 height 21
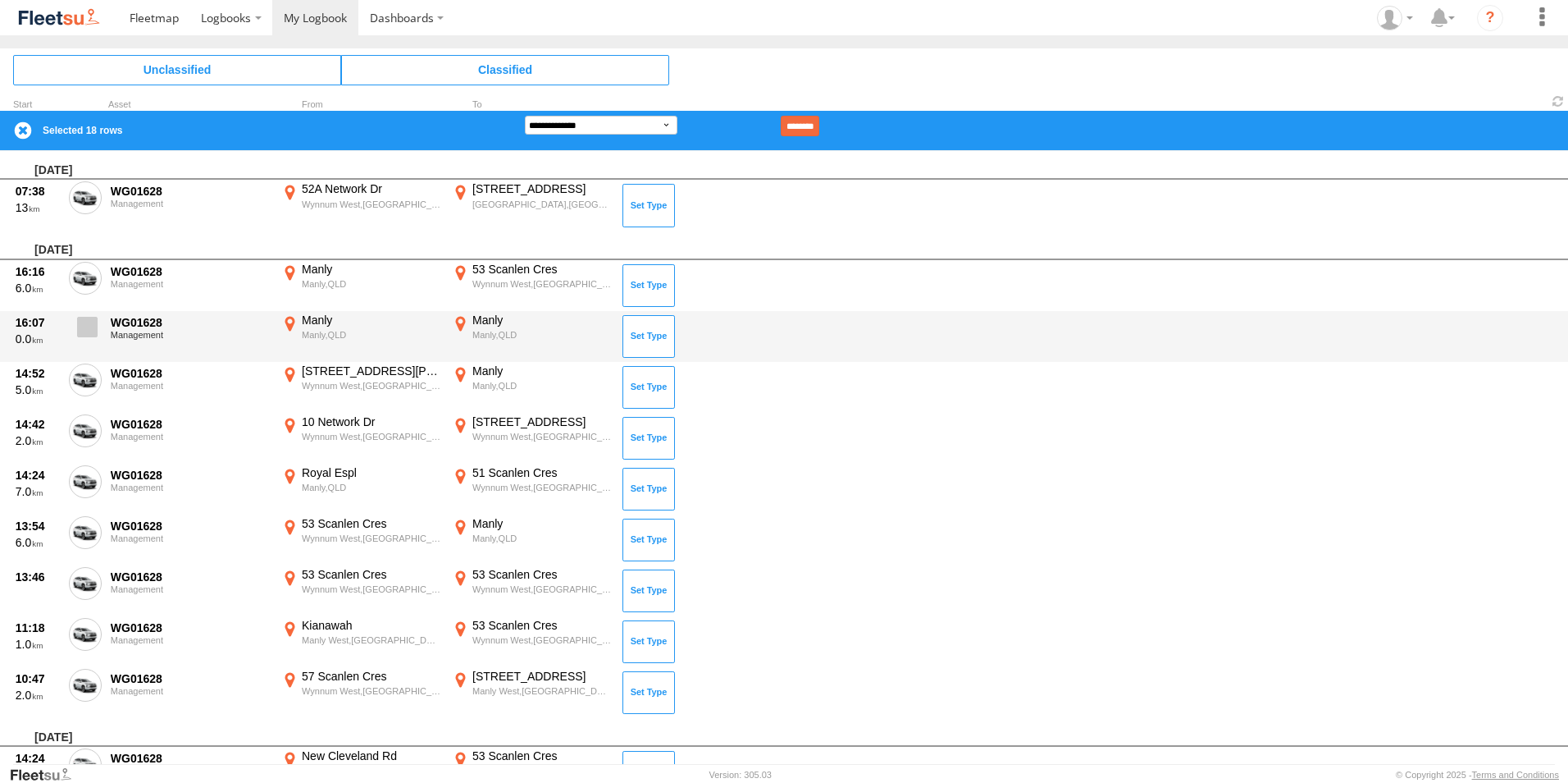
click at [79, 338] on label at bounding box center [85, 331] width 33 height 37
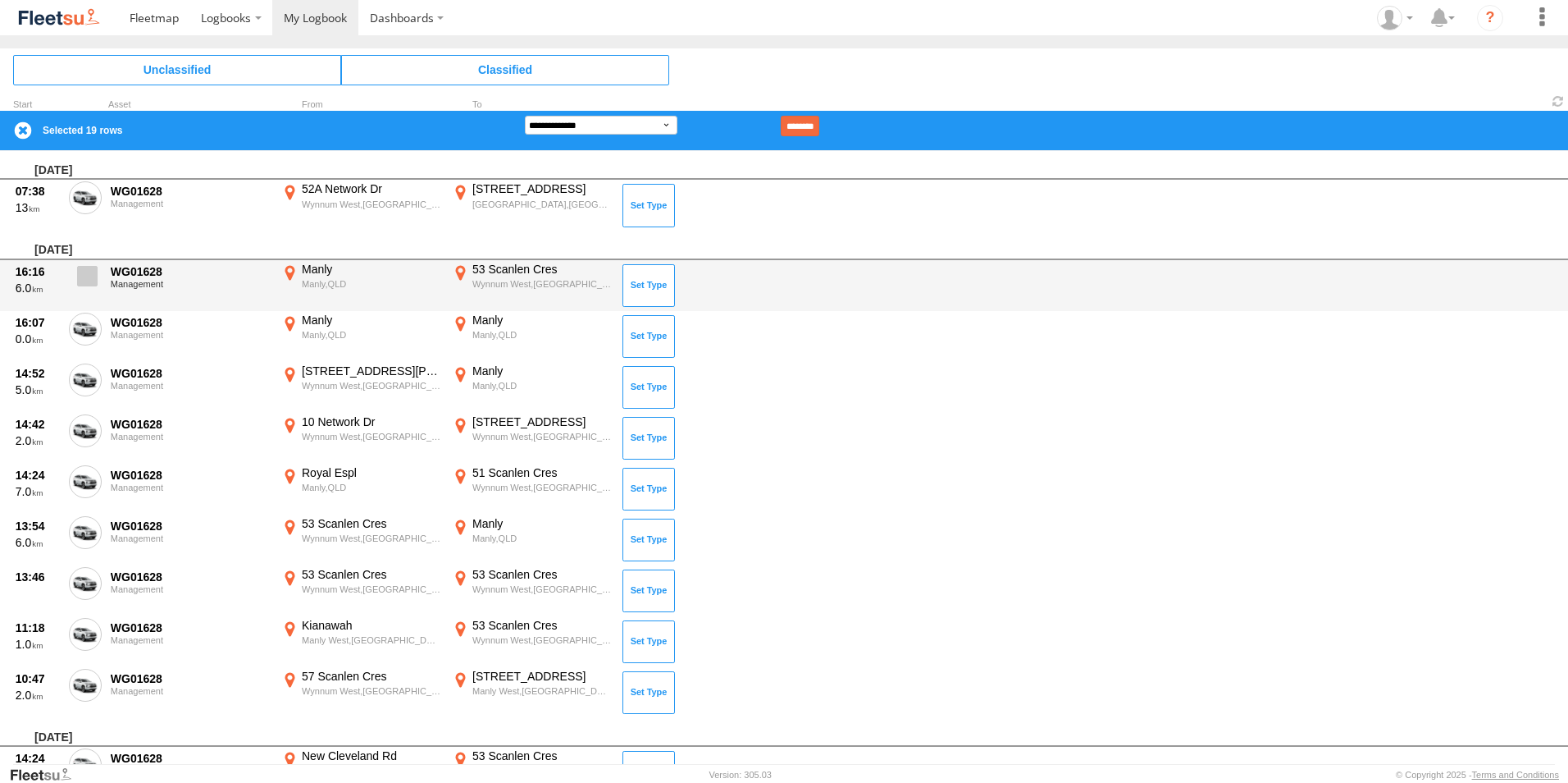
click at [82, 291] on label at bounding box center [85, 280] width 33 height 37
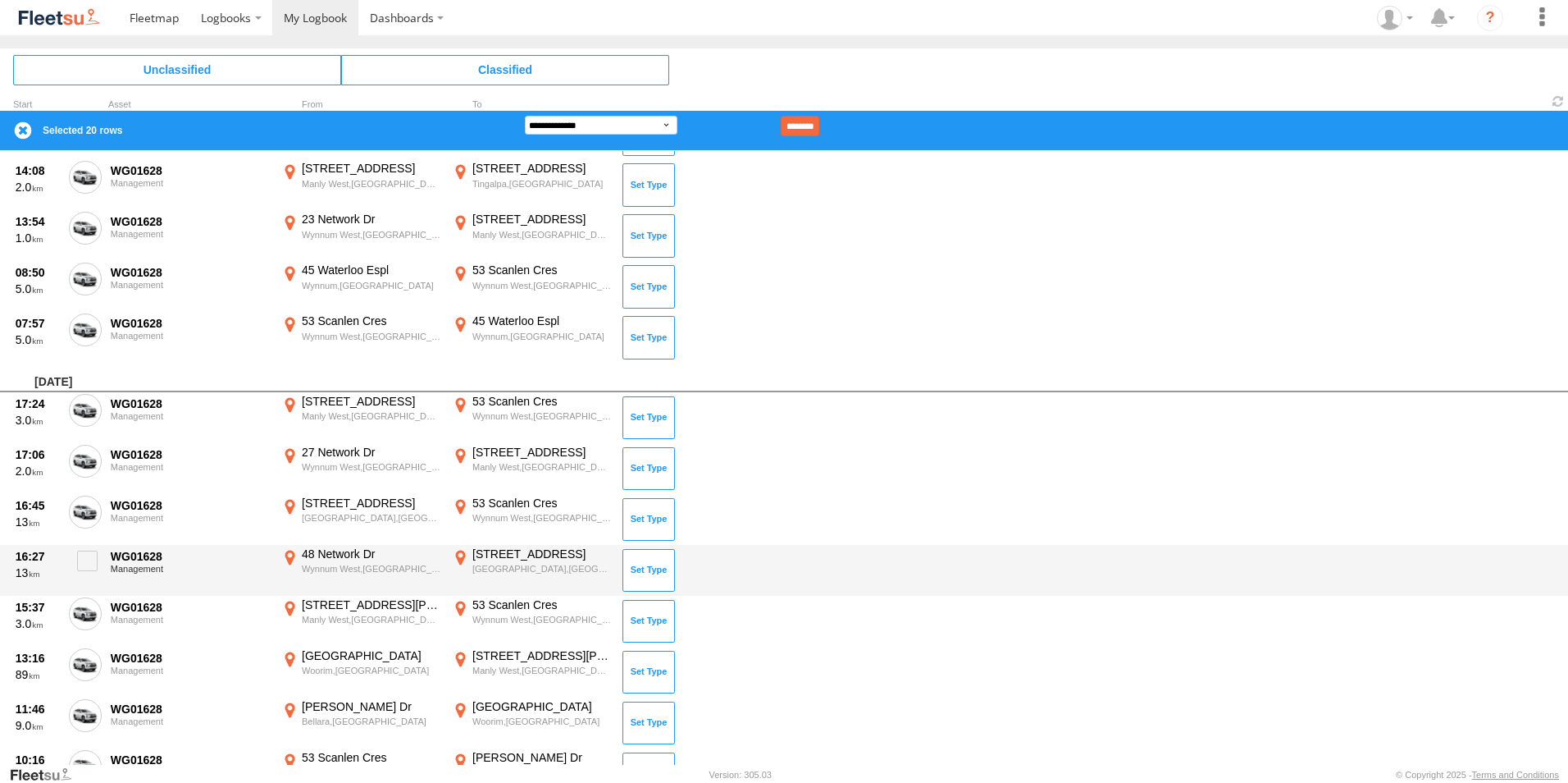
scroll to position [699, 0]
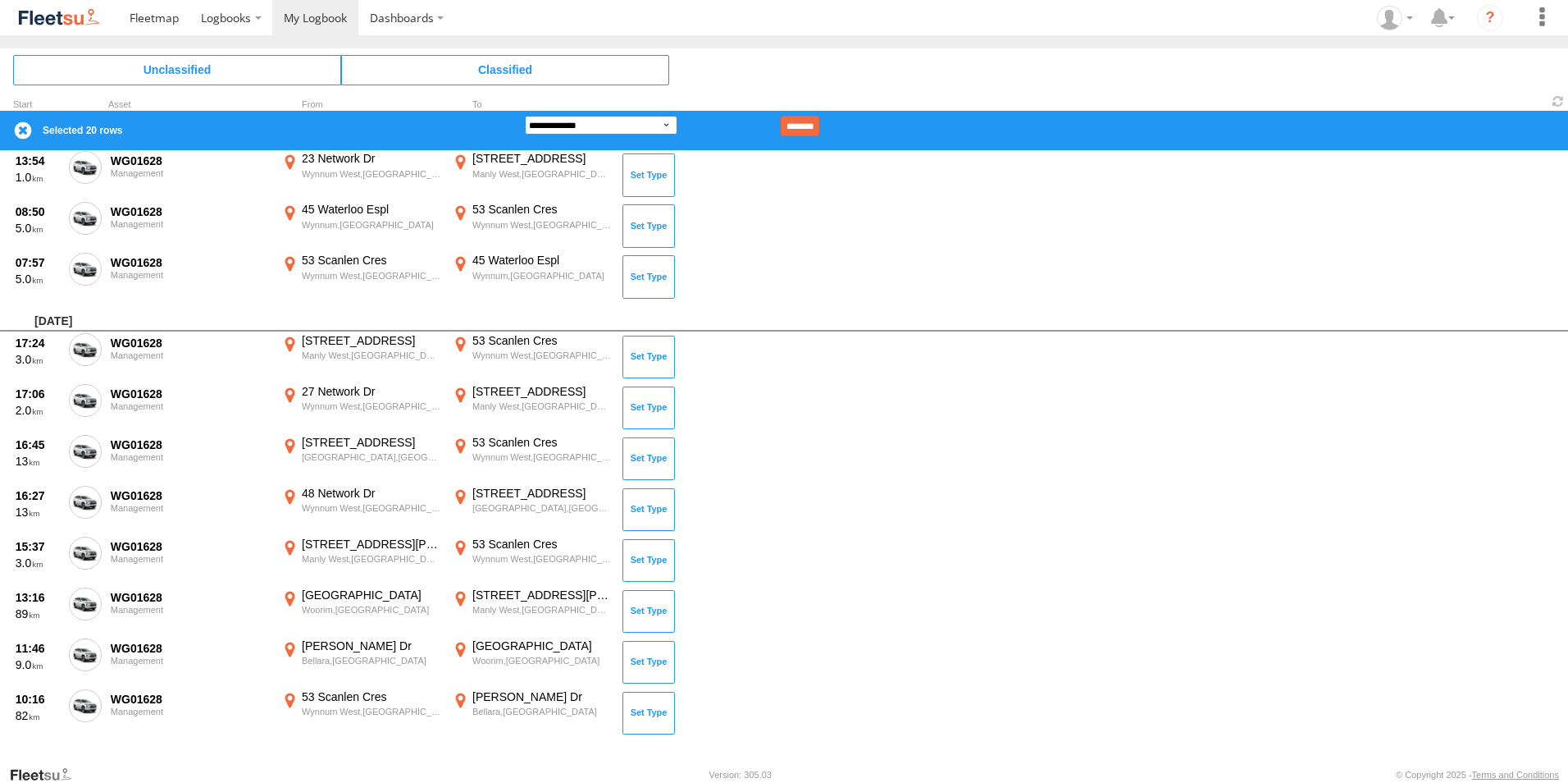
click at [625, 125] on select "**********" at bounding box center [600, 125] width 152 height 19
click at [524, 116] on select "**********" at bounding box center [600, 125] width 152 height 19
click at [819, 123] on input "********" at bounding box center [800, 126] width 38 height 21
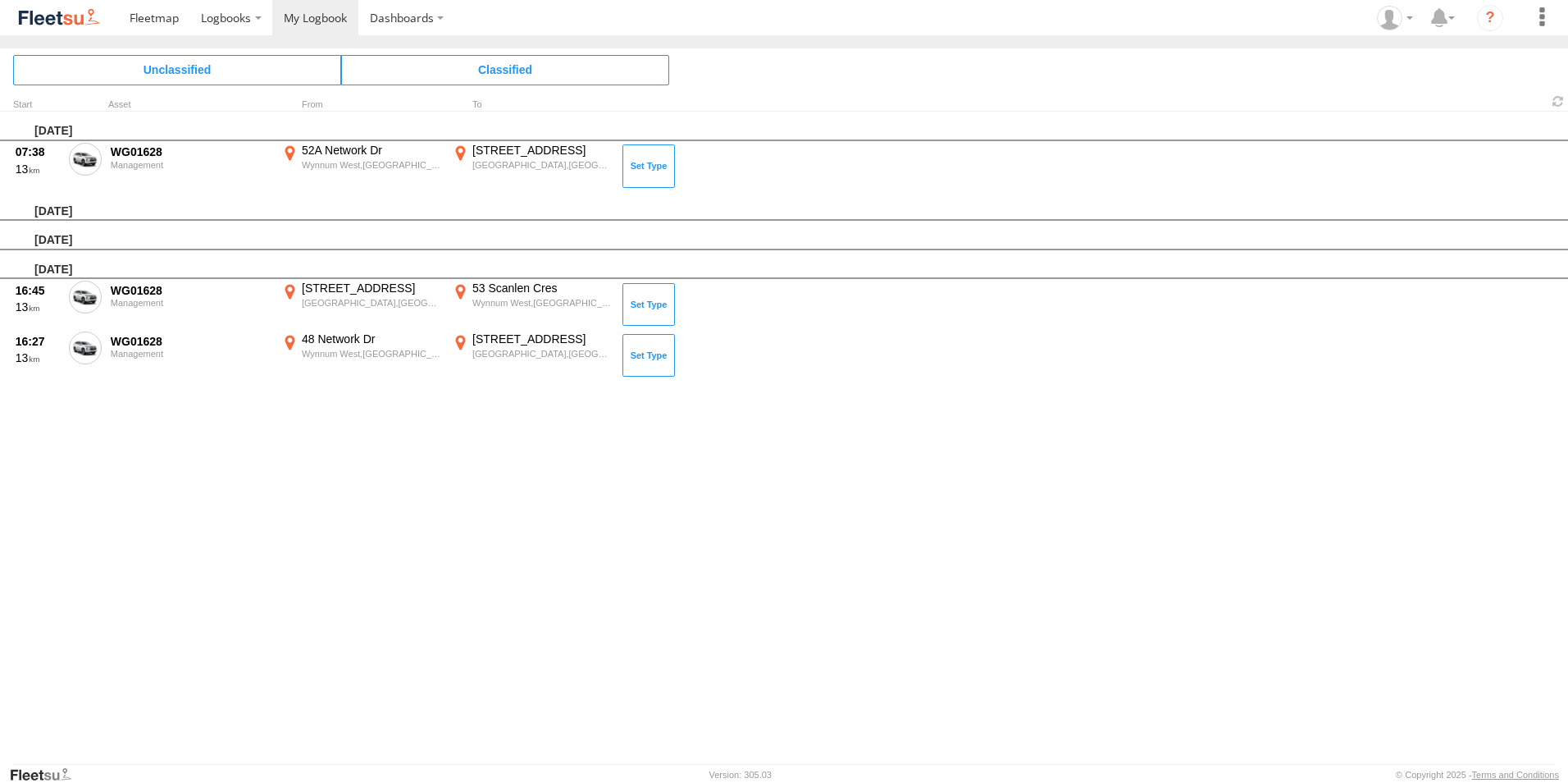
scroll to position [0, 0]
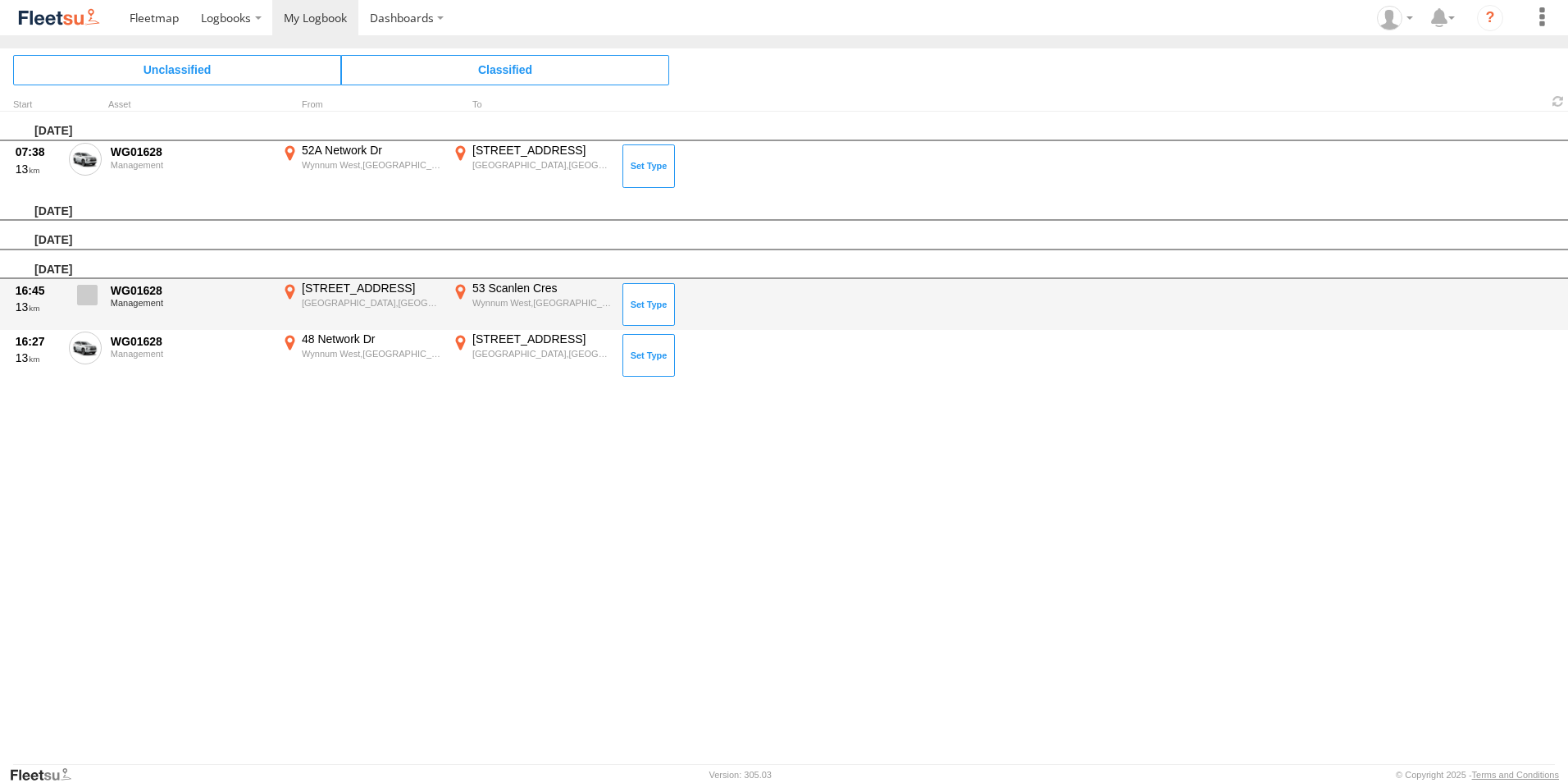
drag, startPoint x: 96, startPoint y: 349, endPoint x: 96, endPoint y: 339, distance: 10.0
click at [0, 0] on span at bounding box center [0, 0] width 0 height 0
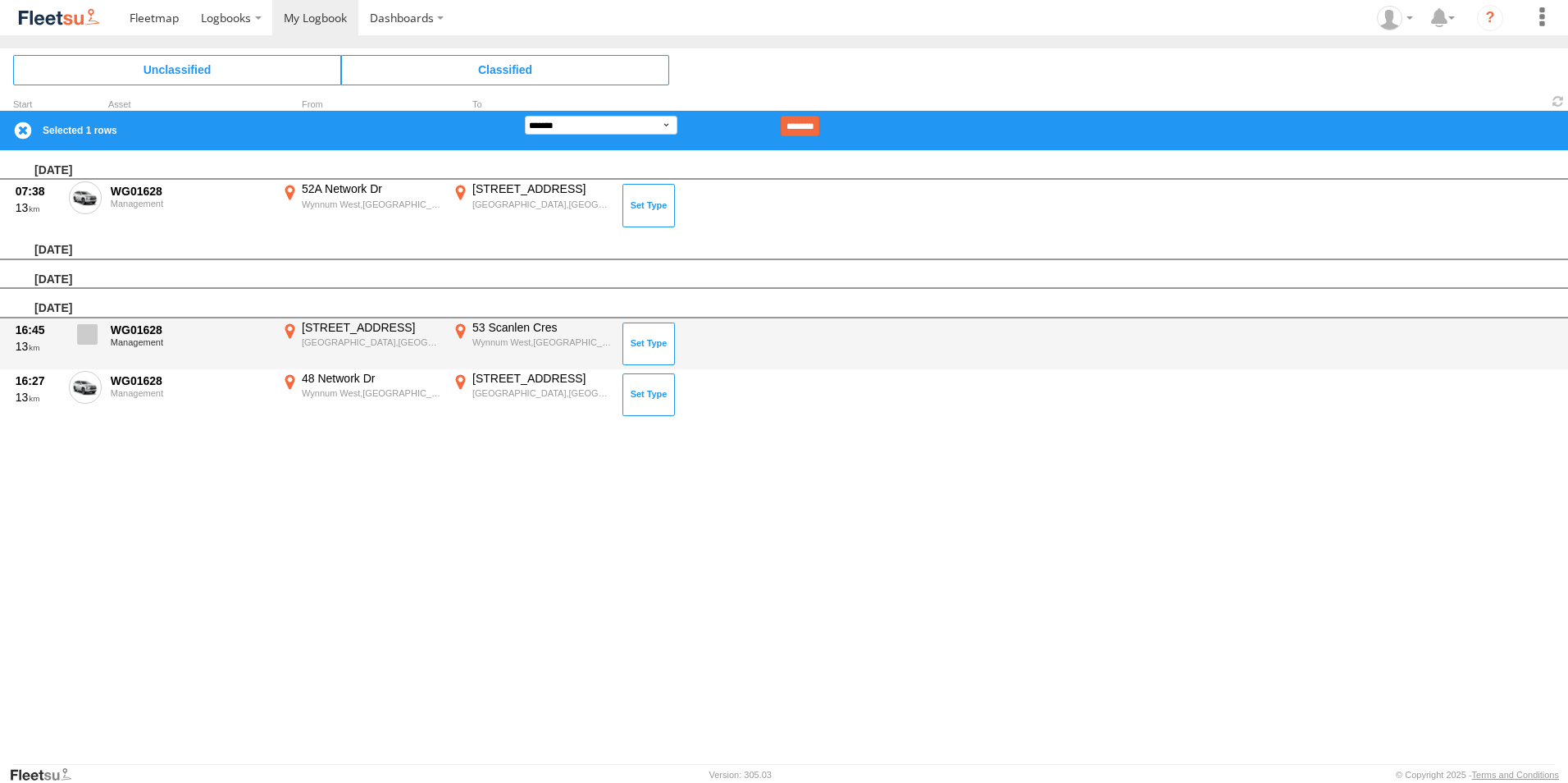
click at [93, 333] on span at bounding box center [88, 334] width 21 height 21
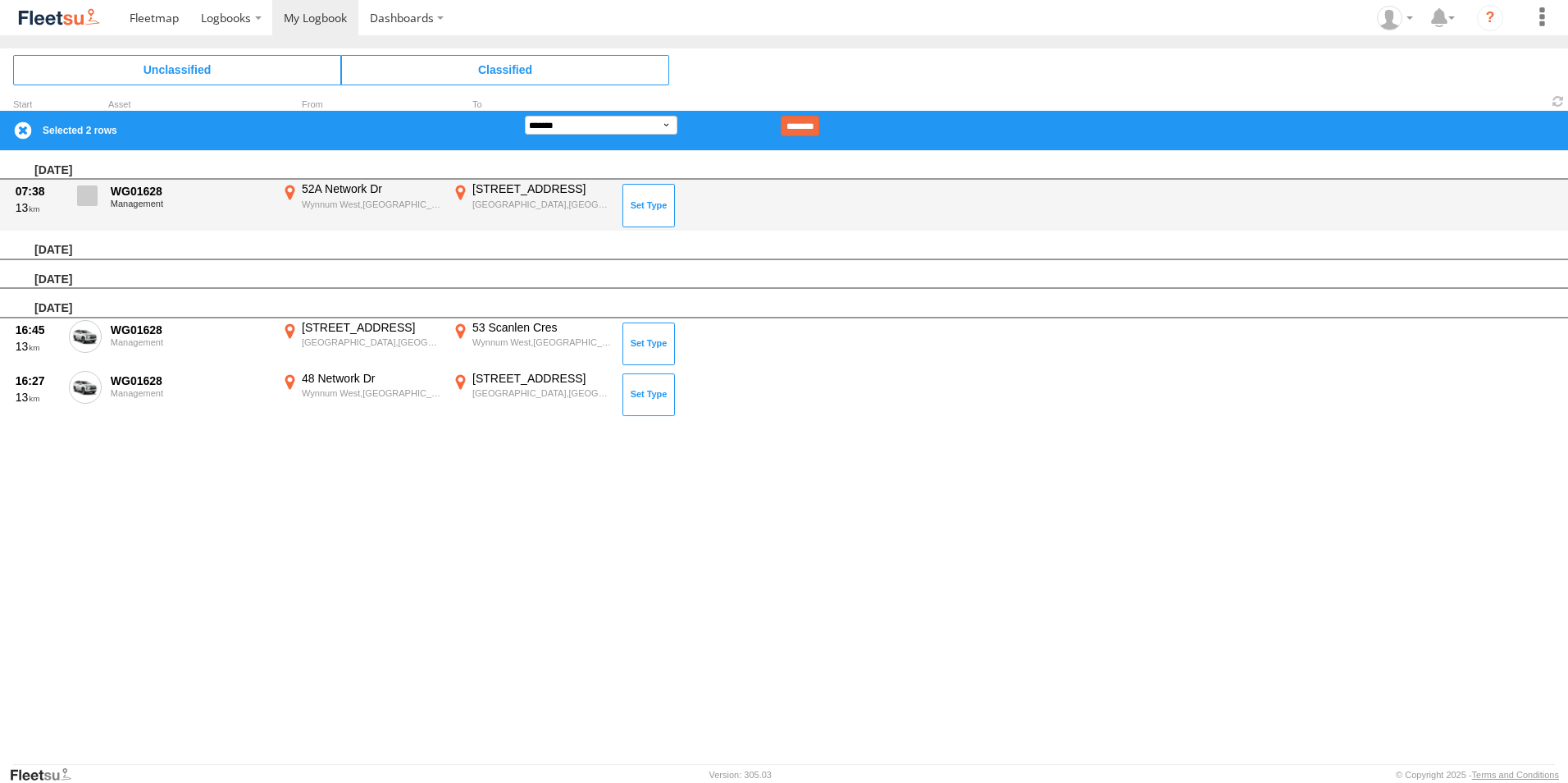
click at [93, 203] on span at bounding box center [88, 196] width 21 height 21
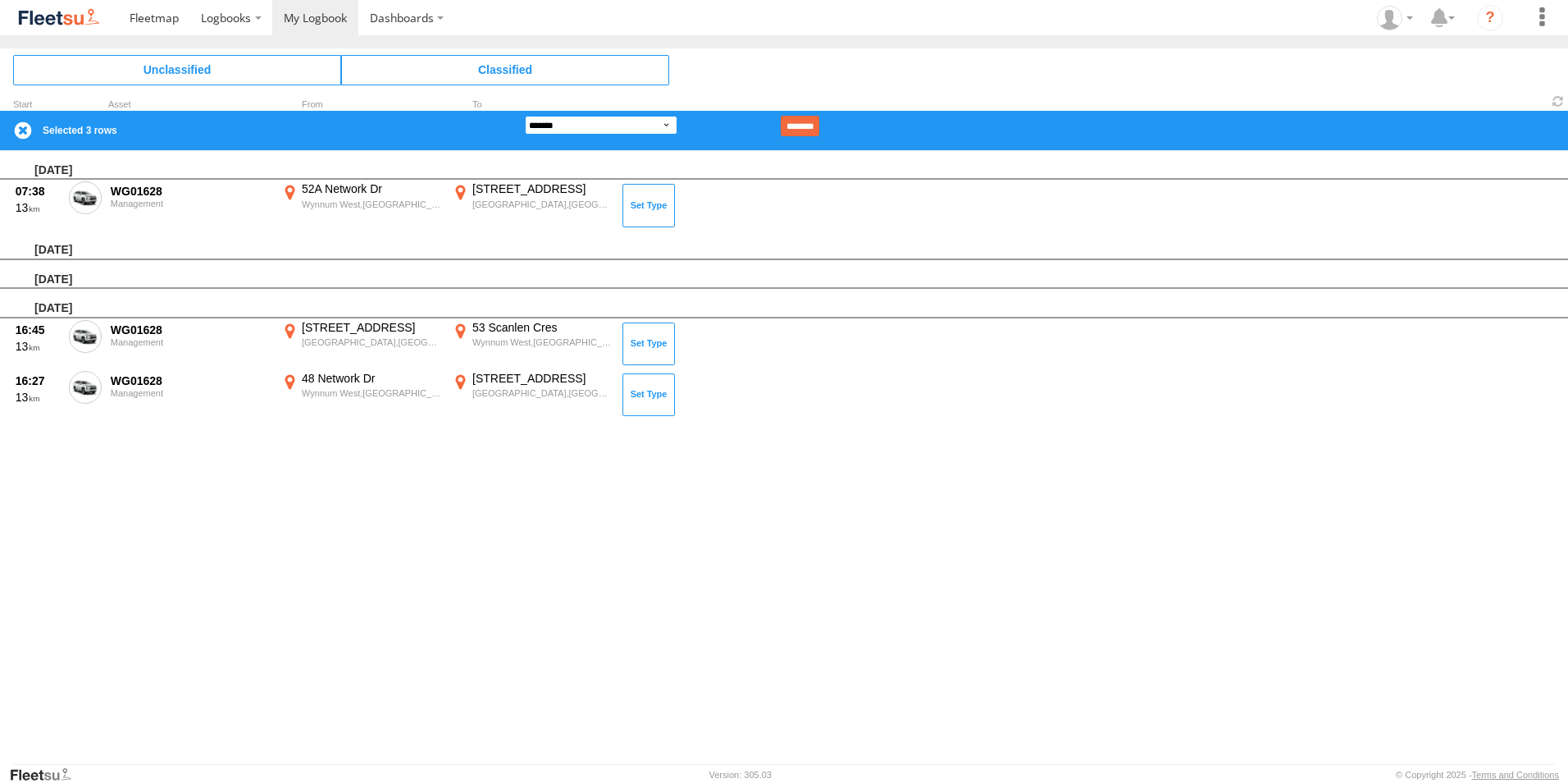
click at [594, 125] on select "**********" at bounding box center [600, 125] width 152 height 19
select select "**"
click at [524, 116] on select "**********" at bounding box center [600, 125] width 152 height 19
click at [819, 130] on input "********" at bounding box center [800, 126] width 38 height 21
